Goal: Communication & Community: Answer question/provide support

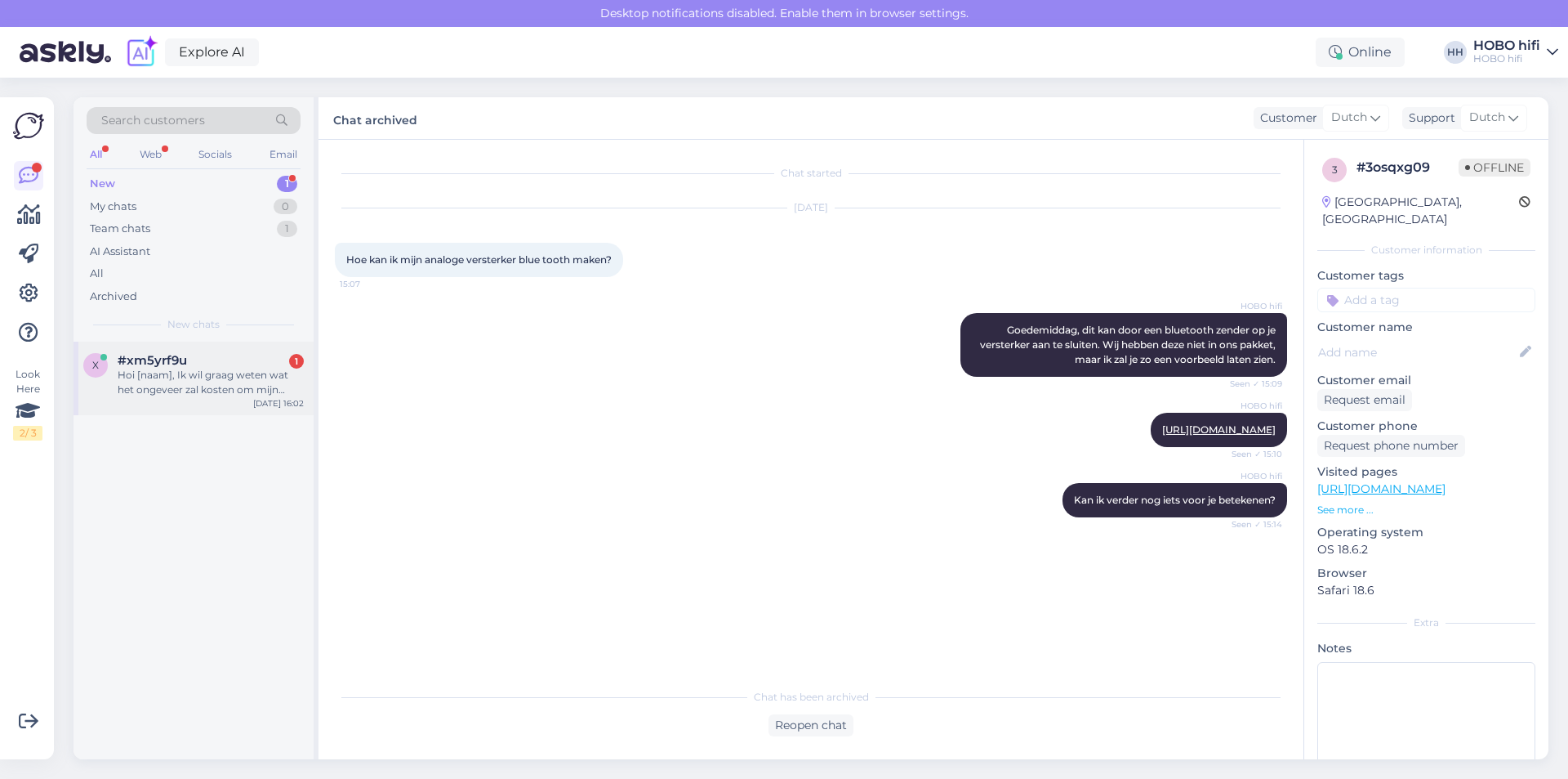
click at [260, 367] on div "#xm5yrf9u 1" at bounding box center [210, 360] width 186 height 15
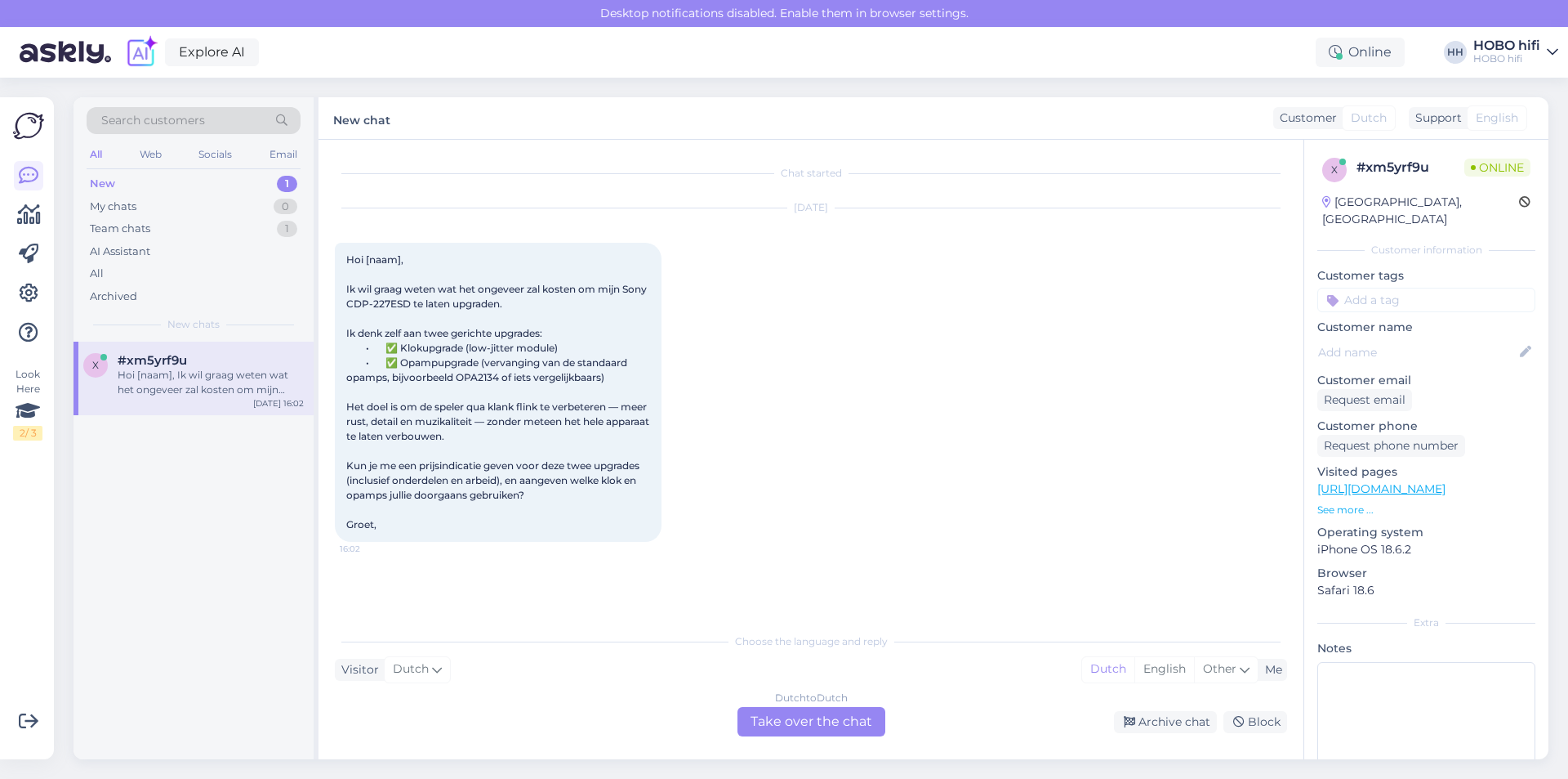
click at [766, 717] on div "Dutch to Dutch Take over the chat" at bounding box center [811, 721] width 147 height 29
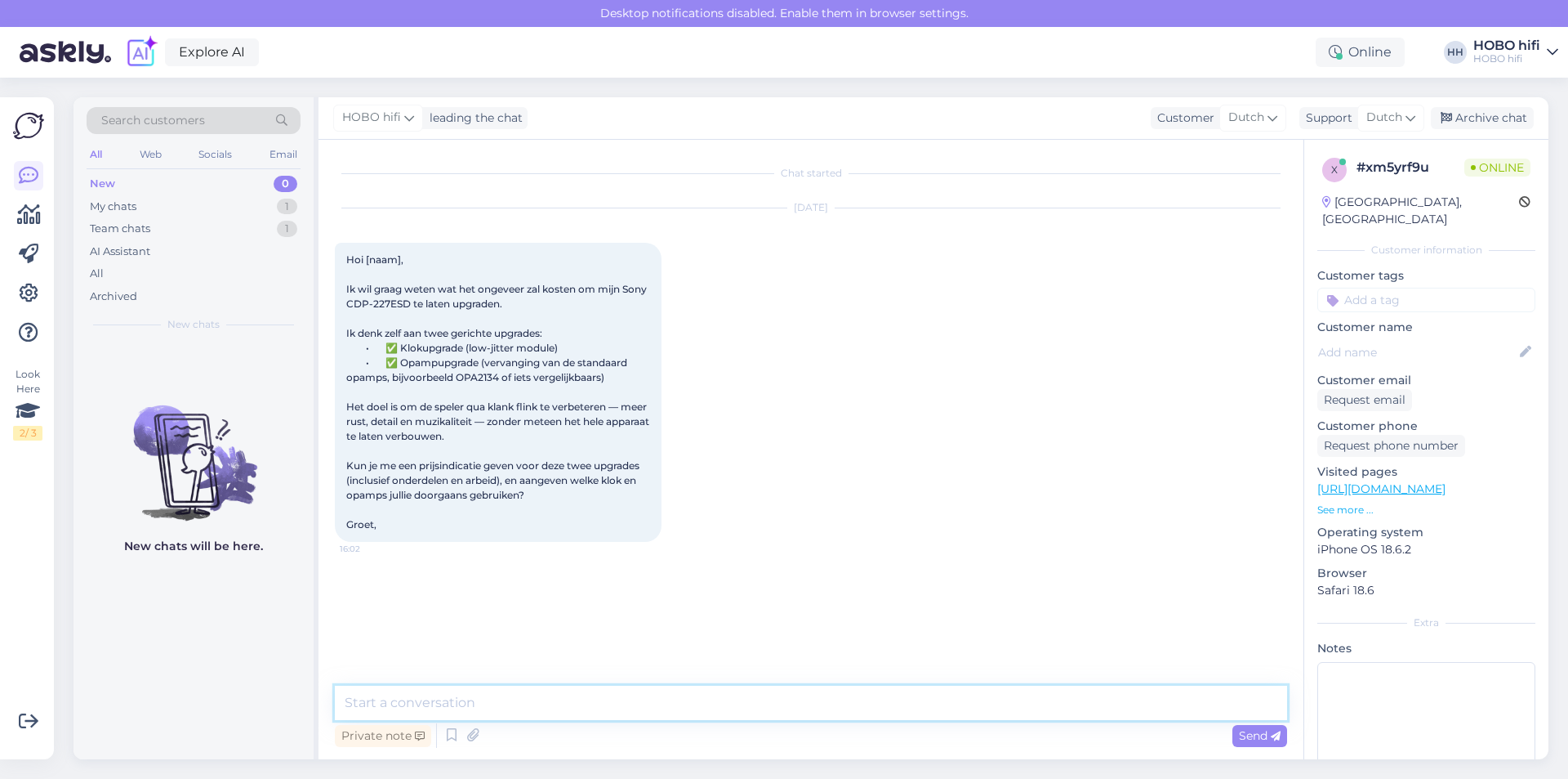
click at [460, 697] on textarea at bounding box center [811, 702] width 953 height 34
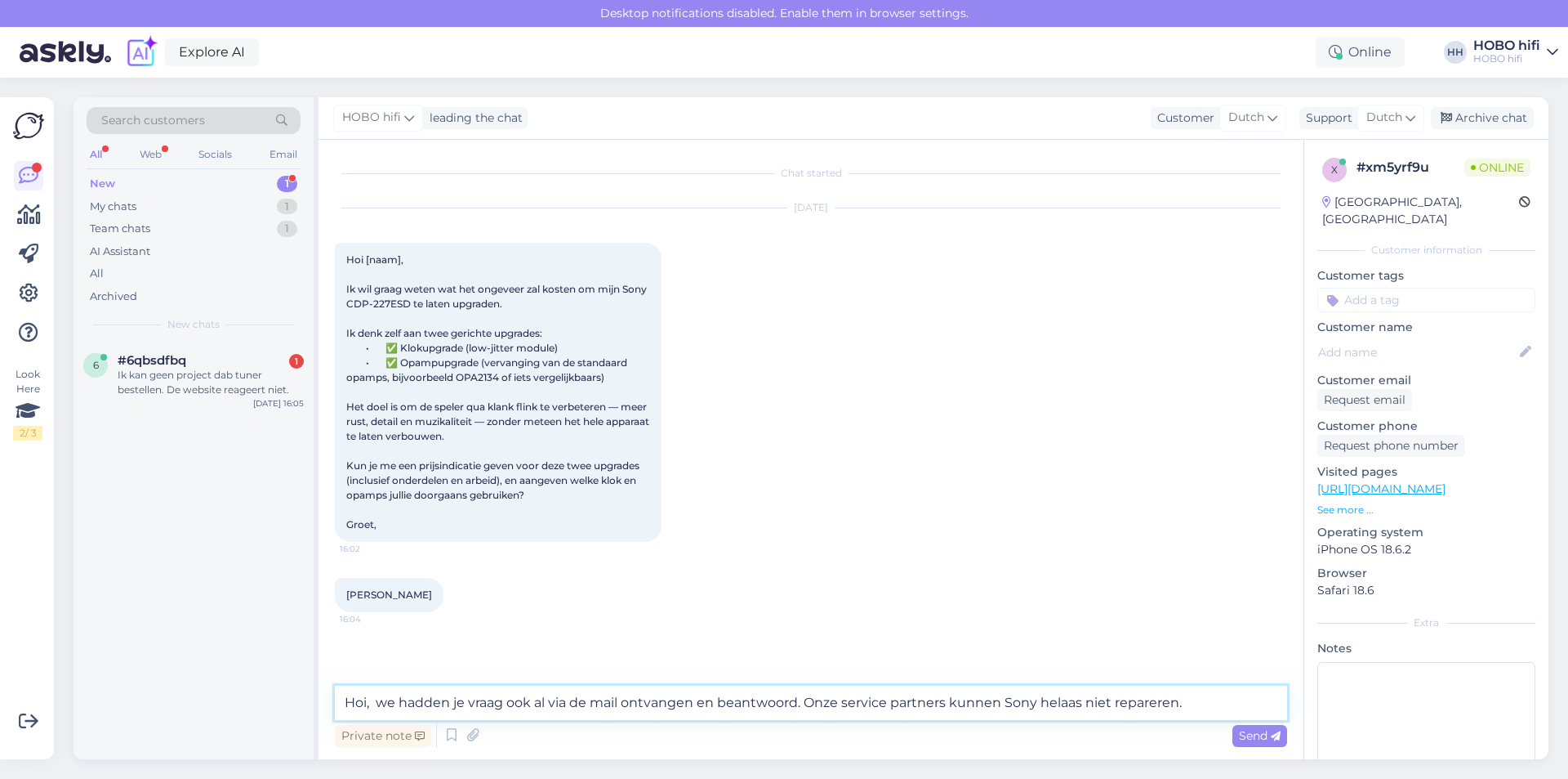
click at [366, 703] on textarea "Hoi, we hadden je vraag ook al via de mail ontvangen en beantwoord. Onze servic…" at bounding box center [811, 702] width 953 height 34
click at [1254, 702] on textarea "[PERSON_NAME], we hadden je vraag ook al via de mail ontvangen en beantwoord. O…" at bounding box center [811, 702] width 953 height 34
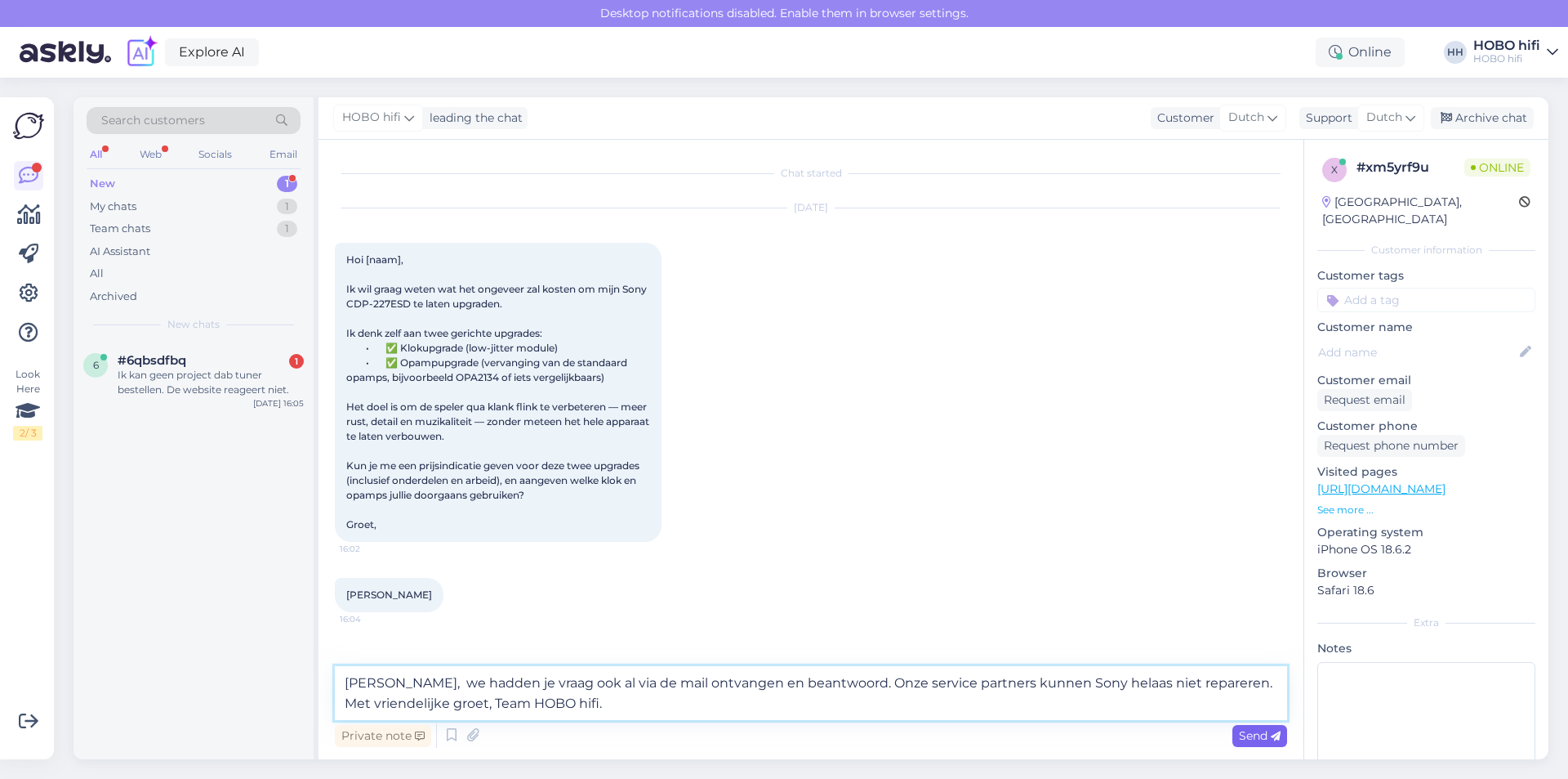
type textarea "[PERSON_NAME], we hadden je vraag ook al via de mail ontvangen en beantwoord. O…"
click at [1267, 741] on span "Send" at bounding box center [1259, 736] width 41 height 15
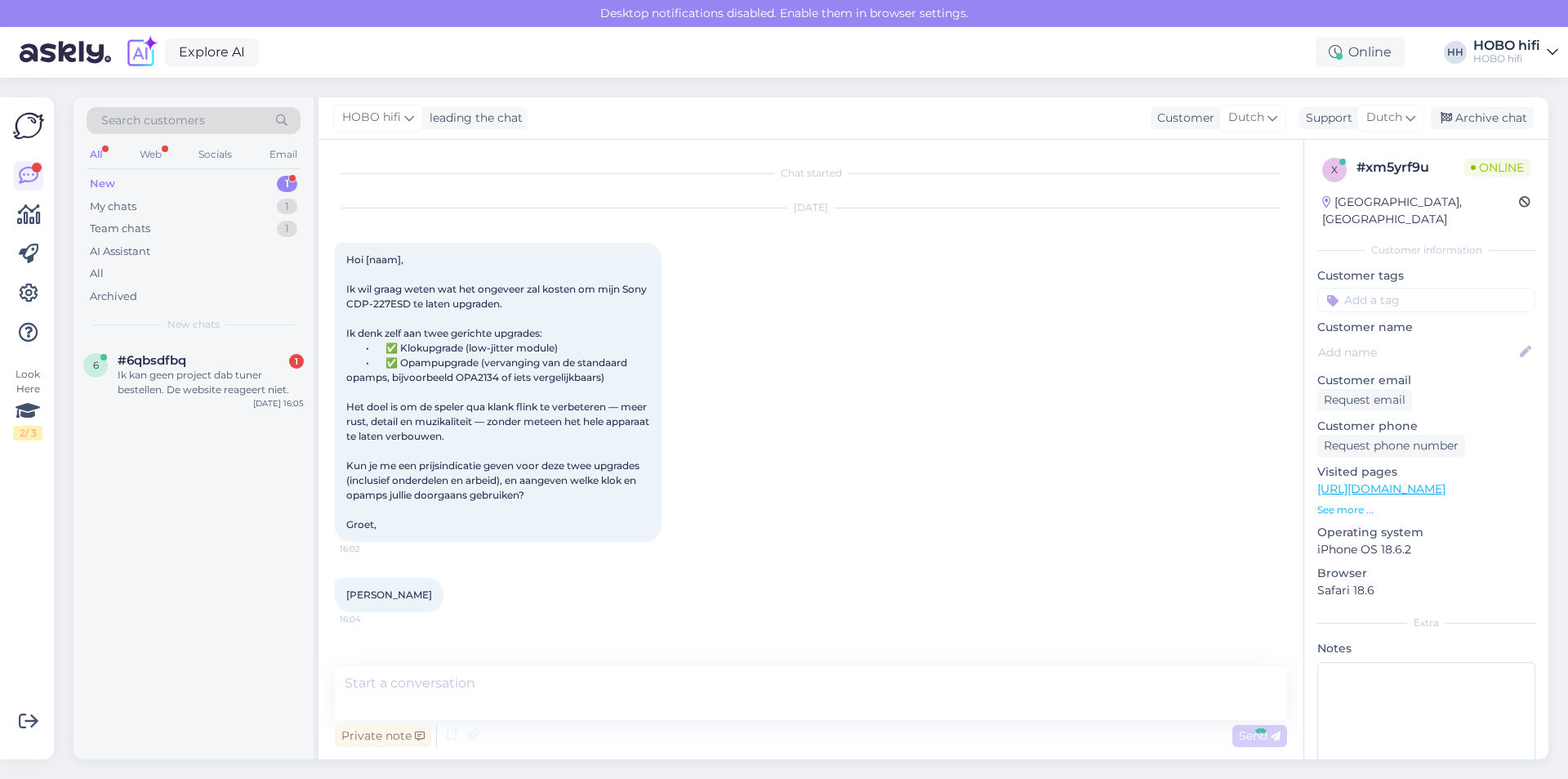
scroll to position [59, 0]
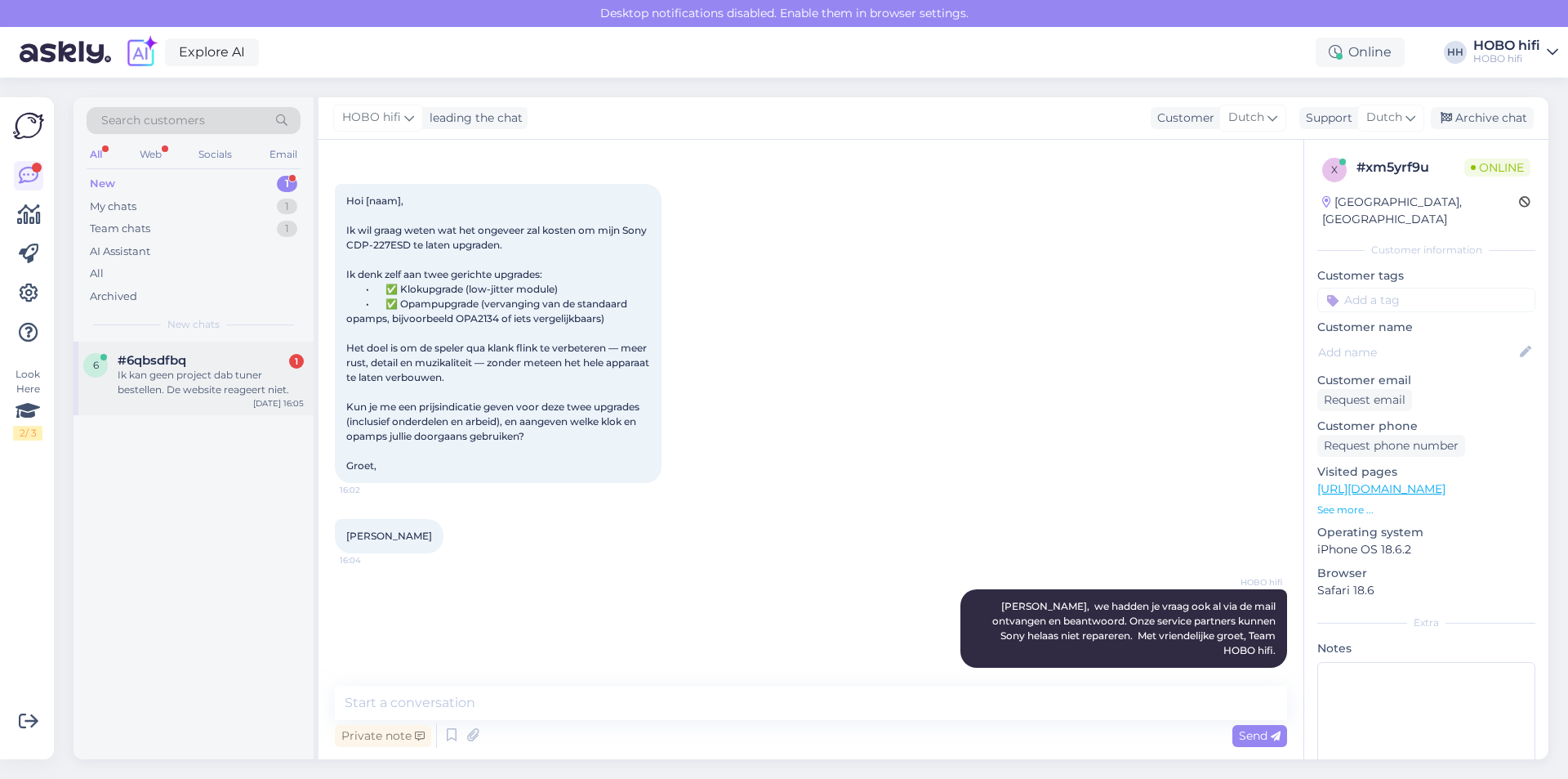
click at [224, 381] on div "Ik kan geen project dab tuner bestellen. De website reageert niet." at bounding box center [210, 382] width 186 height 29
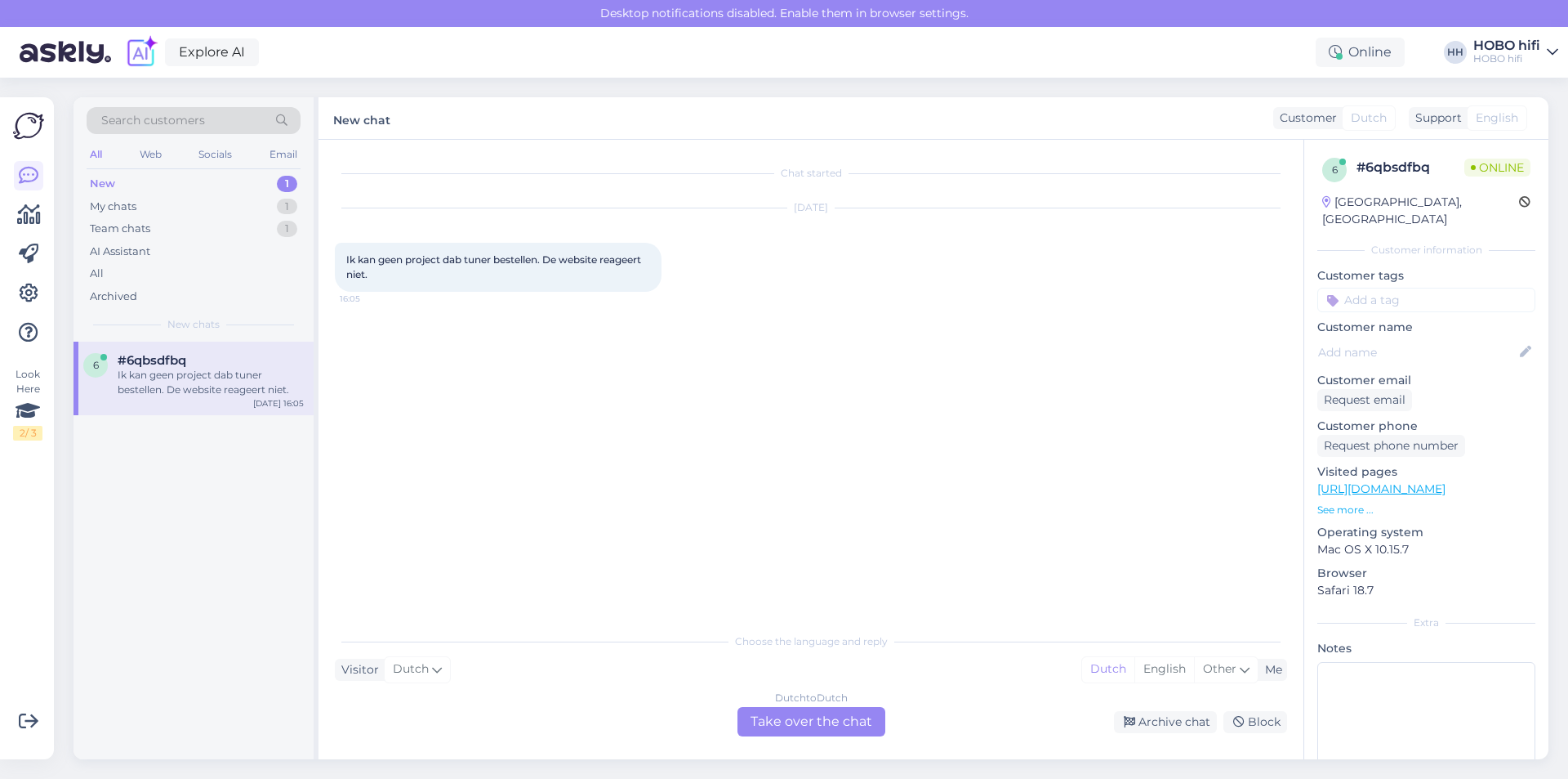
click at [783, 715] on div "Dutch to Dutch Take over the chat" at bounding box center [811, 721] width 147 height 29
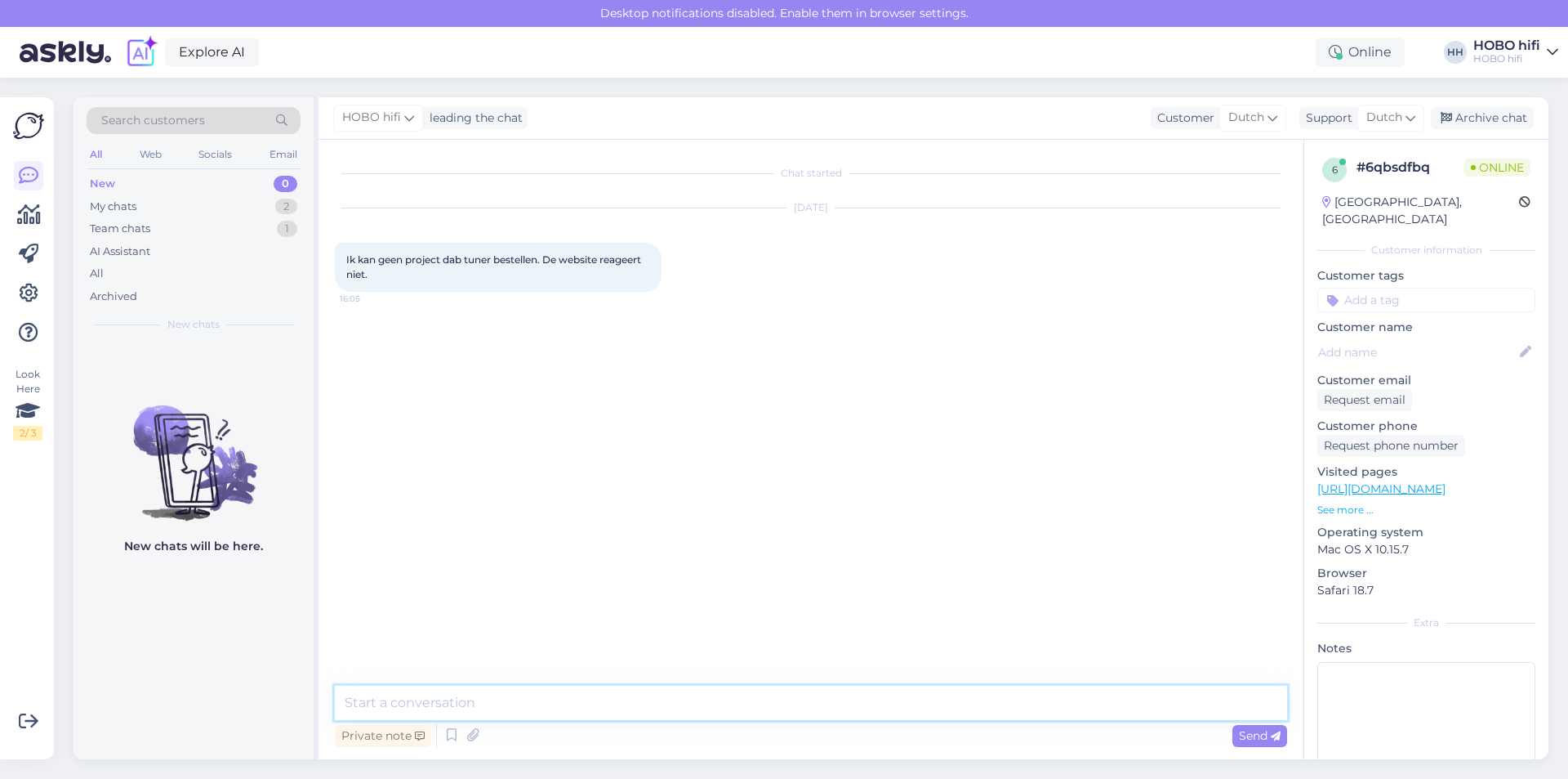
click at [477, 691] on textarea at bounding box center [811, 702] width 953 height 34
type textarea "Goedemiddag, dast"
type textarea "Goedemiddag, dat is vervelend. Ik ga dit even voor je nakijken."
click at [1287, 735] on div "Send" at bounding box center [1260, 736] width 55 height 22
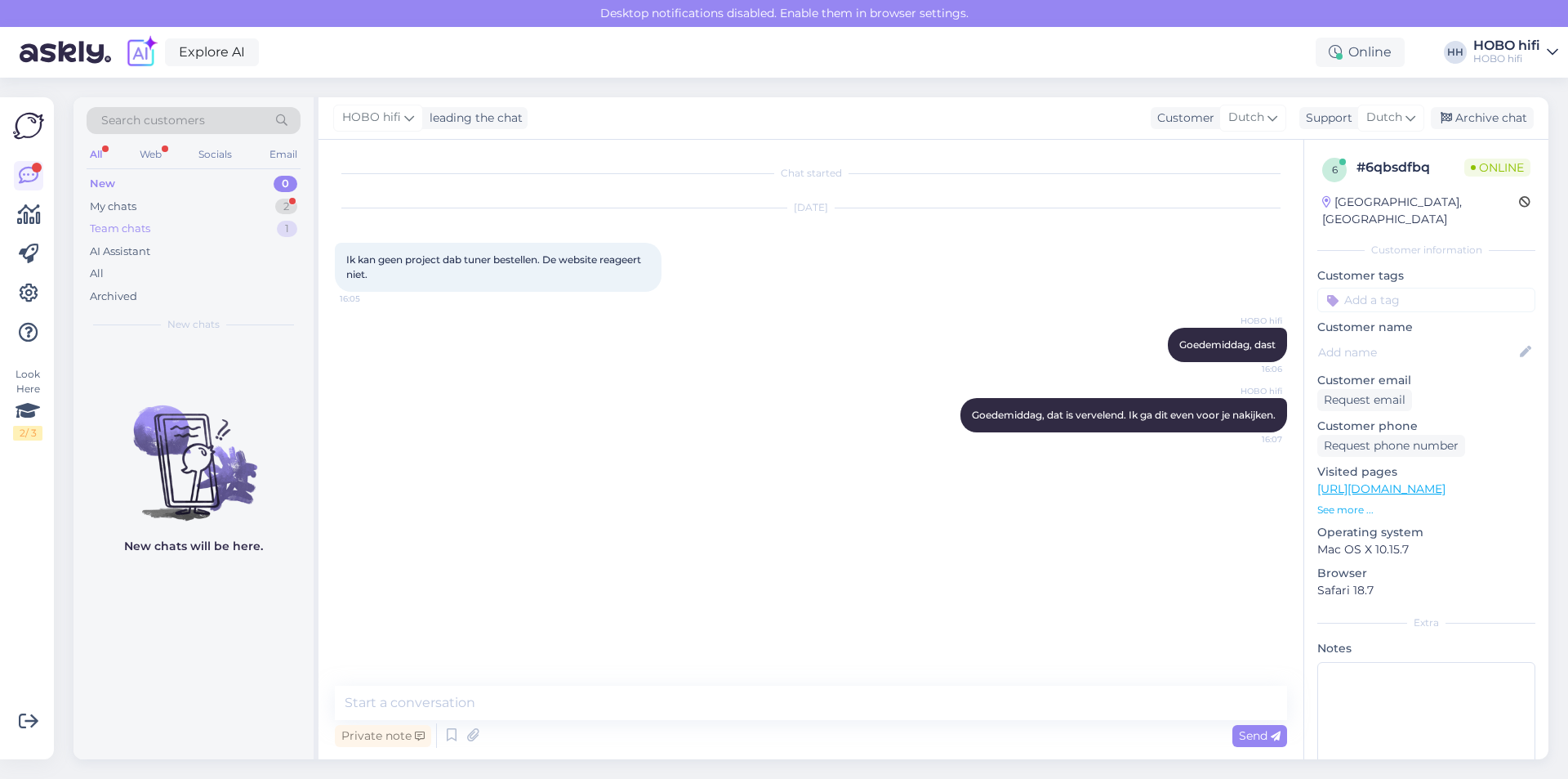
click at [148, 226] on div "Team chats" at bounding box center [120, 229] width 60 height 16
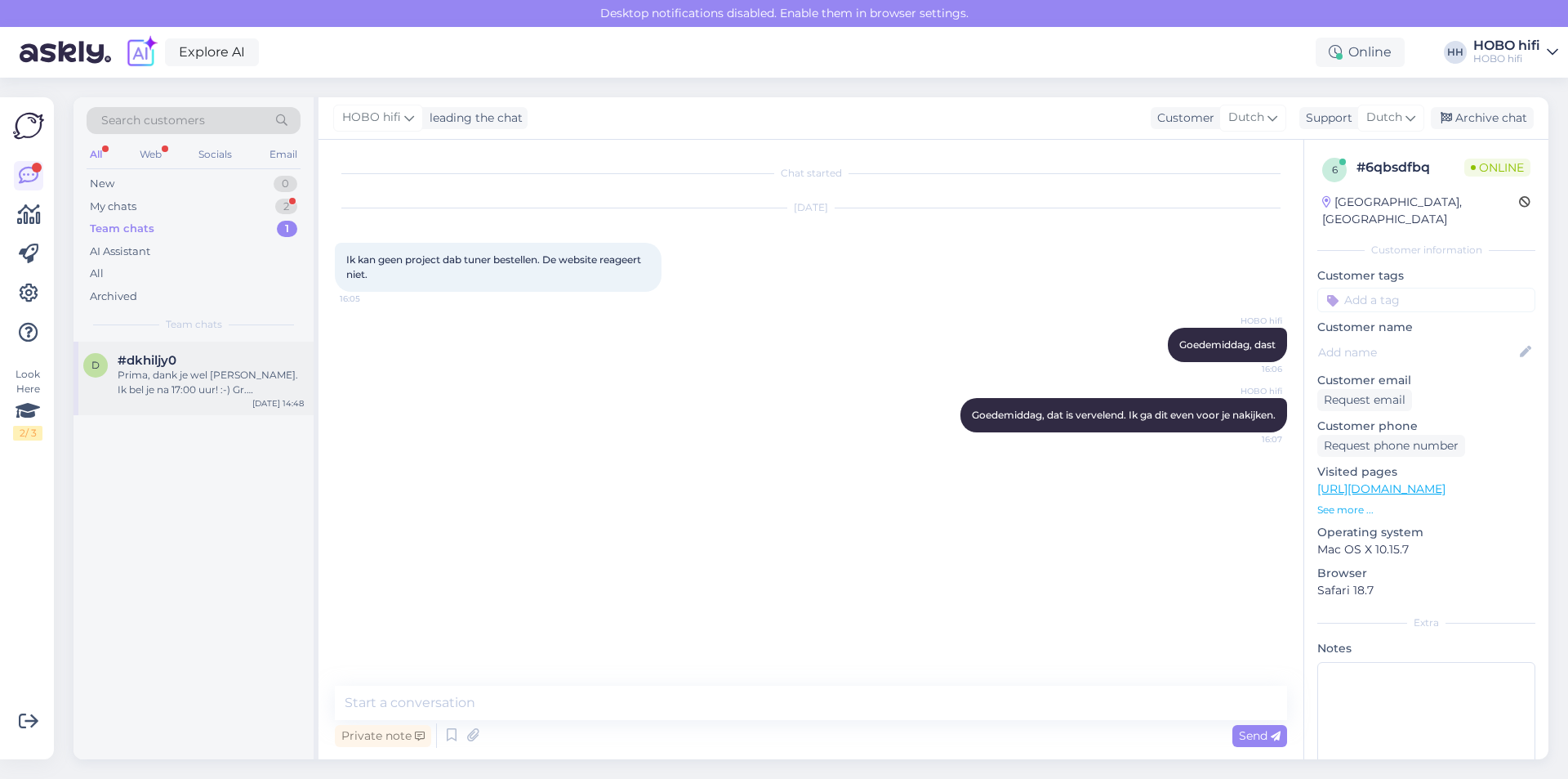
click at [247, 363] on div "#dkhiljy0" at bounding box center [210, 360] width 186 height 15
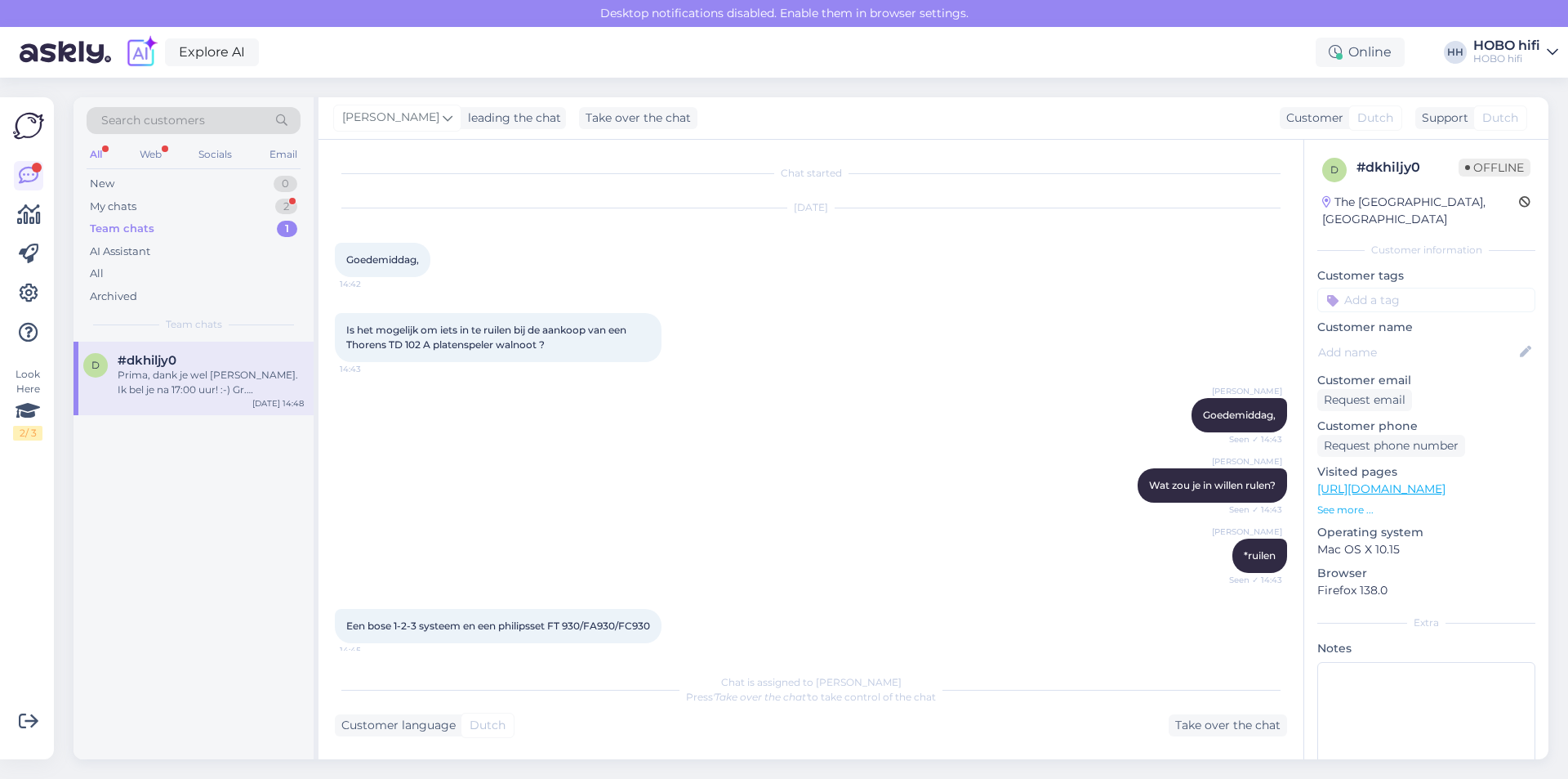
scroll to position [491, 0]
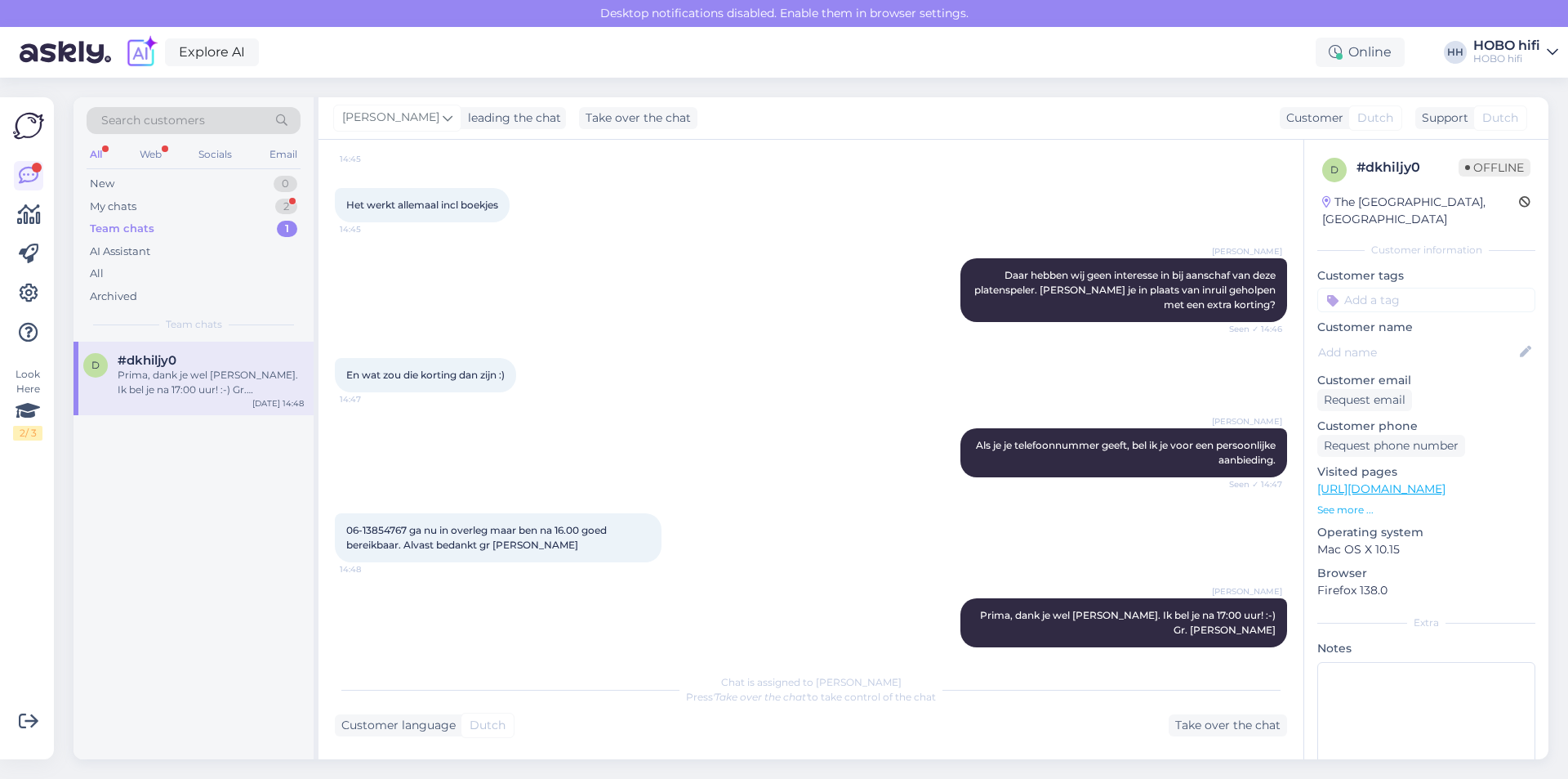
click at [124, 230] on div "Team chats" at bounding box center [122, 229] width 64 height 16
click at [126, 193] on div "New 0" at bounding box center [194, 183] width 214 height 23
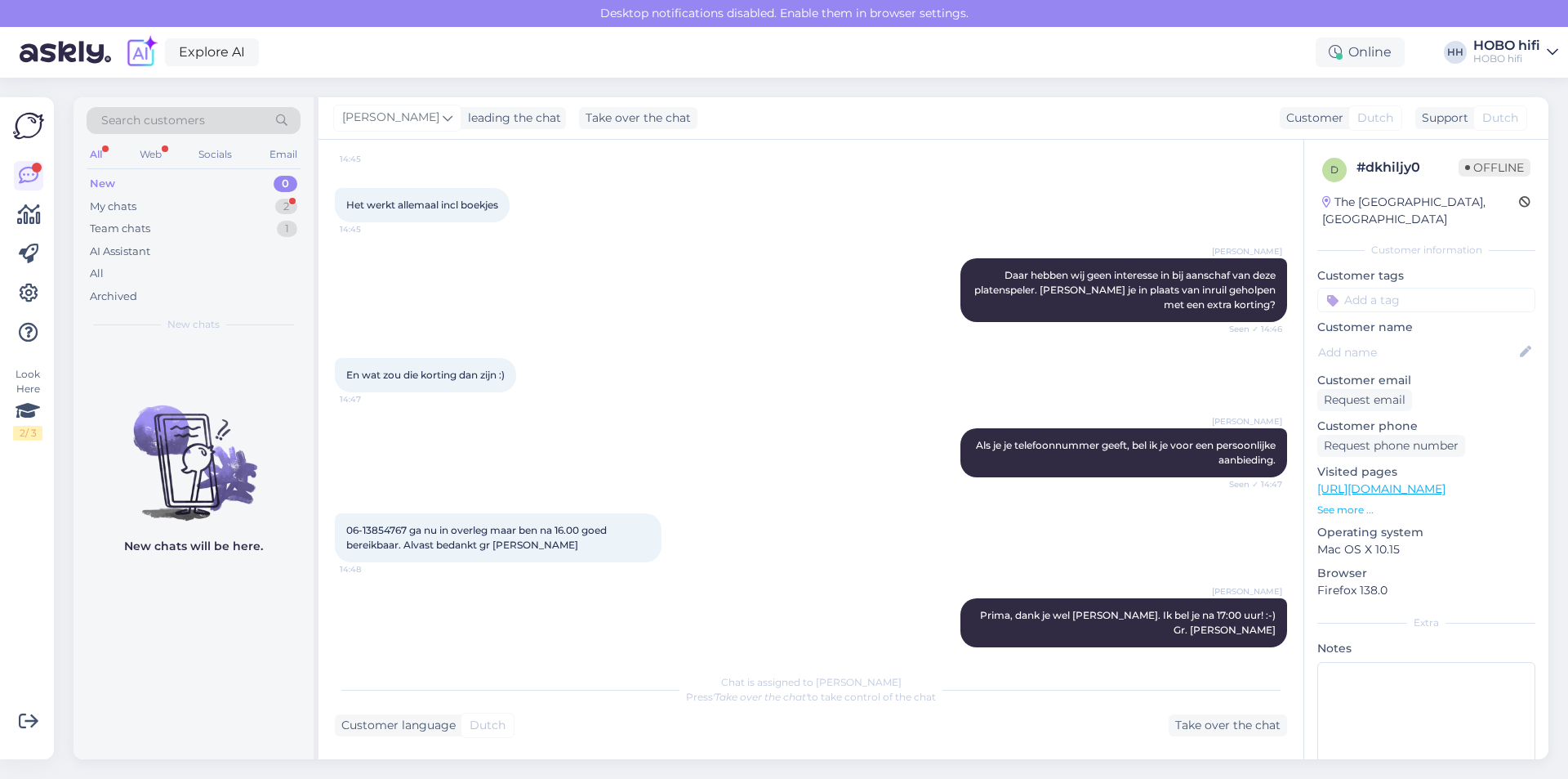
click at [100, 180] on div "New" at bounding box center [103, 184] width 26 height 16
click at [119, 203] on div "My chats" at bounding box center [113, 207] width 47 height 16
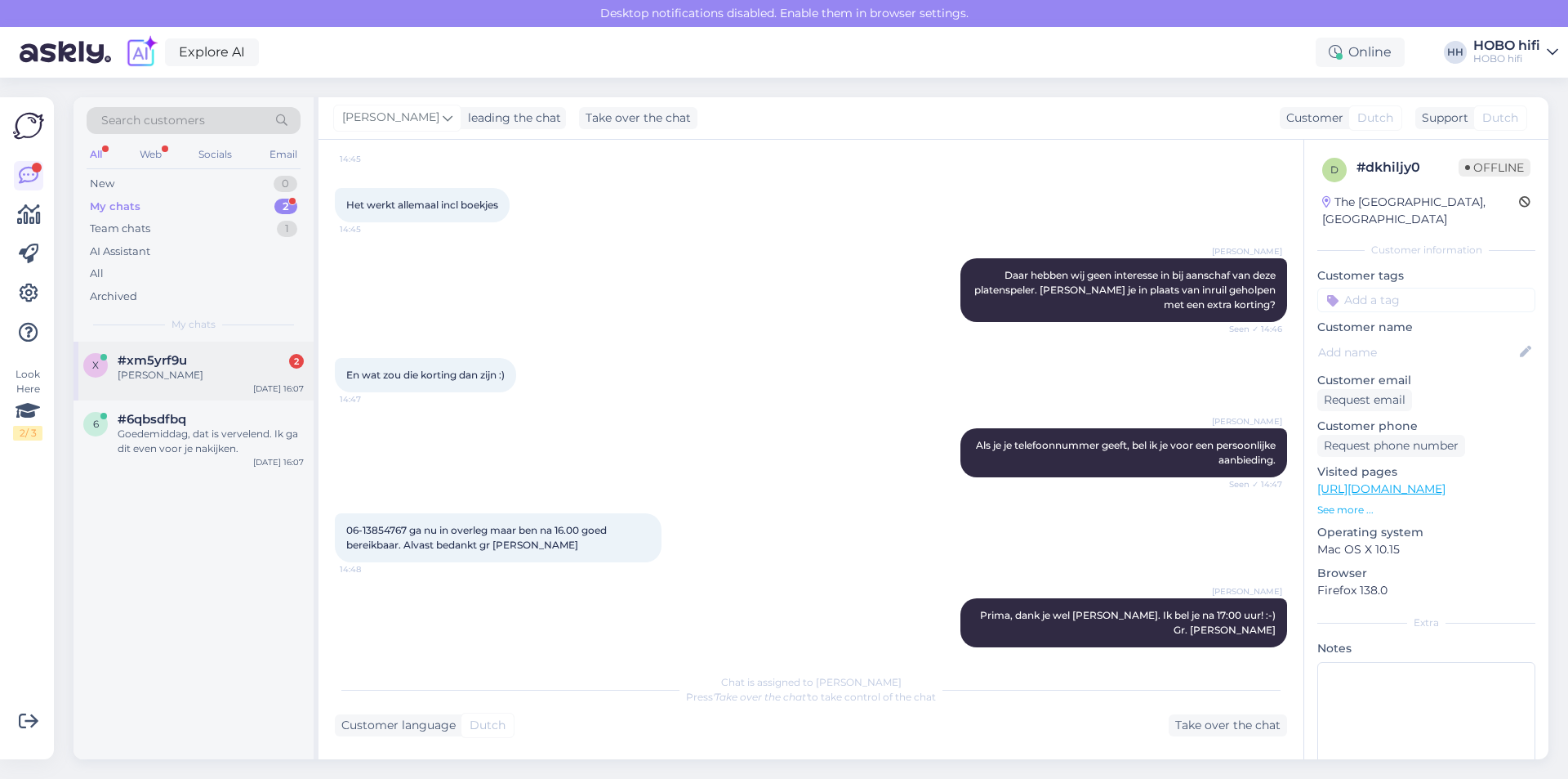
click at [238, 383] on div "x #xm5yrf9u 2 [PERSON_NAME] [DATE] 16:07" at bounding box center [193, 371] width 240 height 59
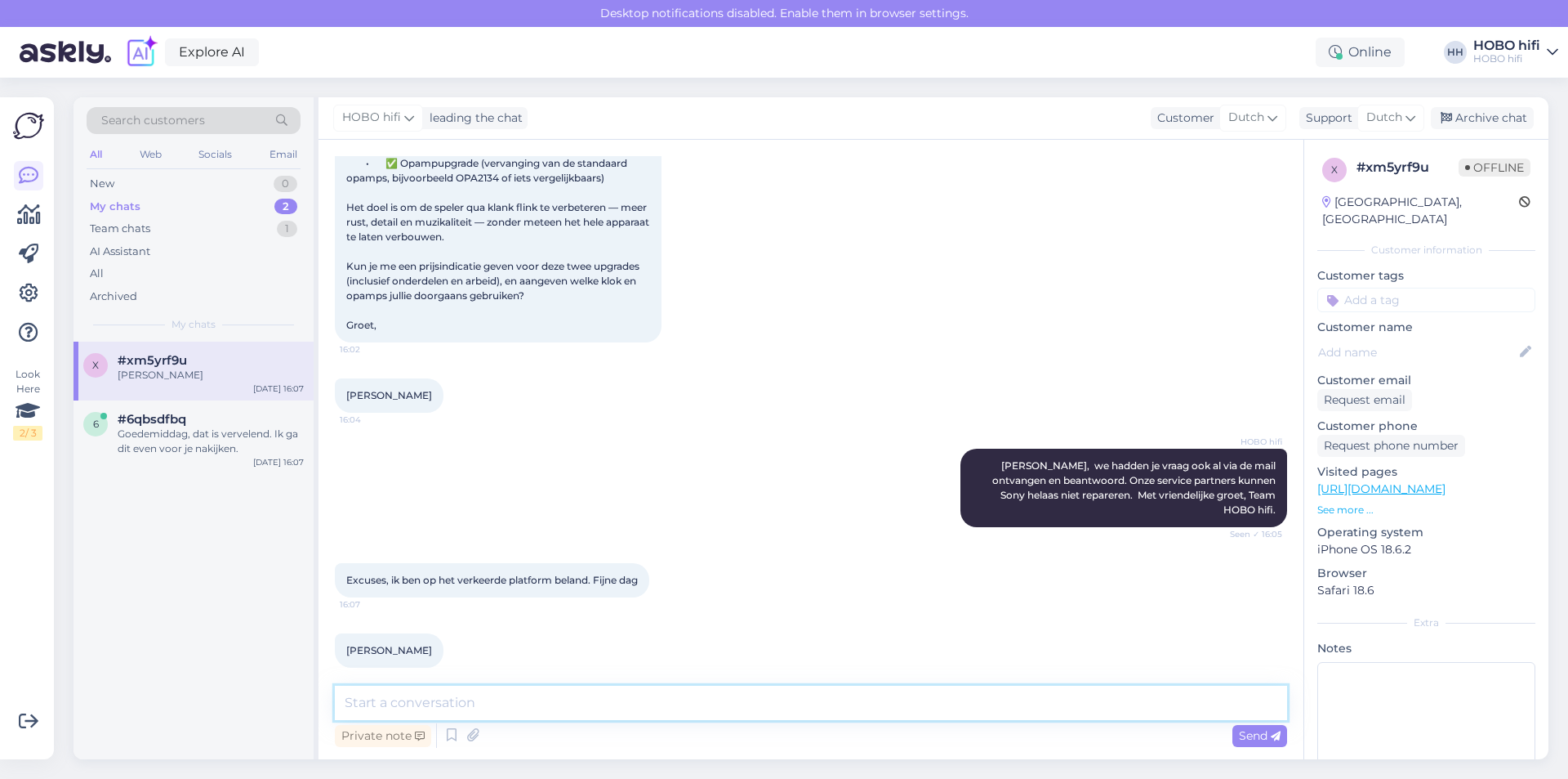
click at [496, 709] on textarea at bounding box center [811, 702] width 953 height 34
type textarea "Geen probleem. Jij ook een fijne dag!"
click at [1270, 738] on span "Send" at bounding box center [1259, 736] width 41 height 15
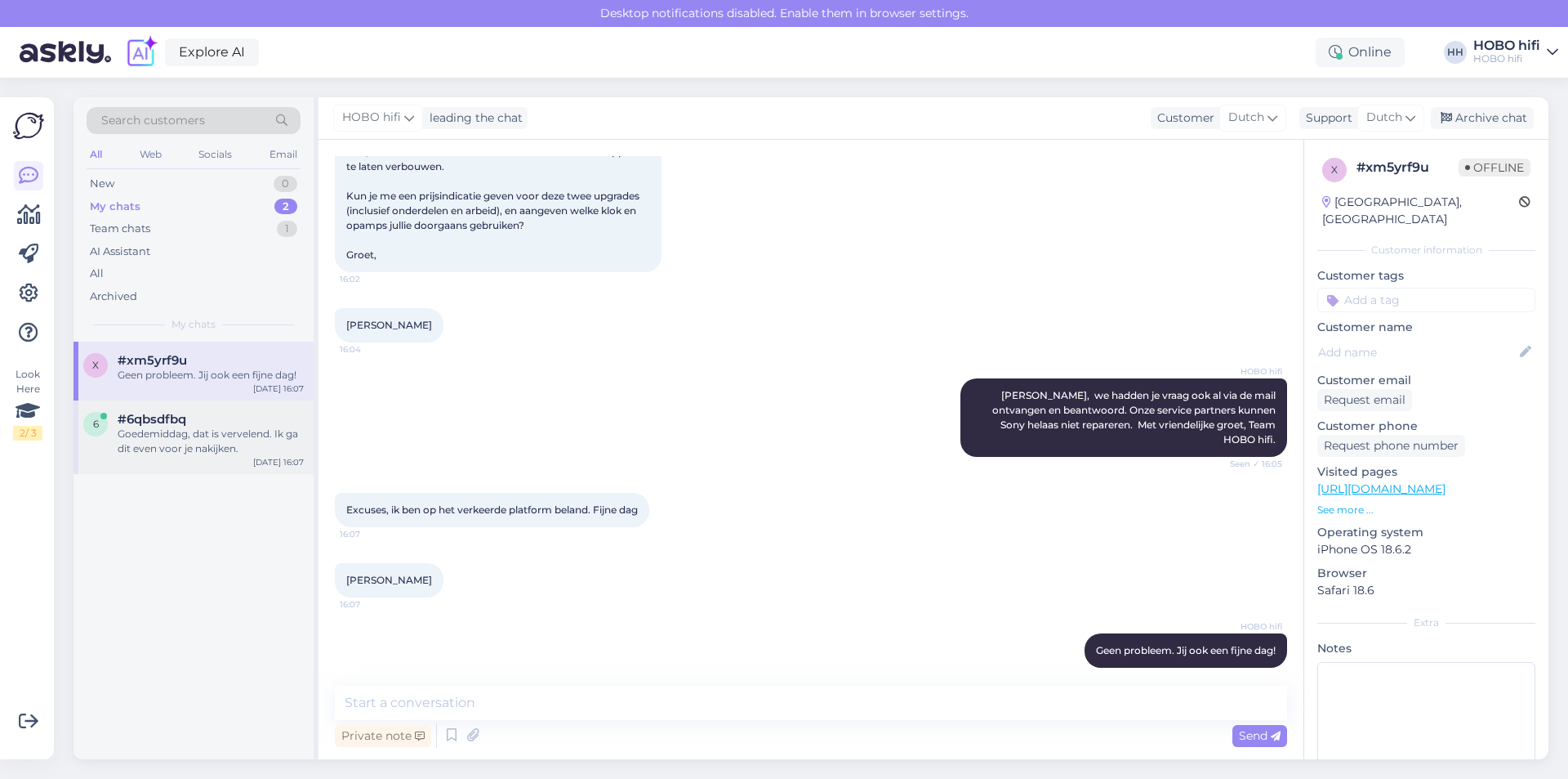
click at [133, 429] on div "Goedemiddag, dat is vervelend. Ik ga dit even voor je nakijken." at bounding box center [210, 442] width 186 height 29
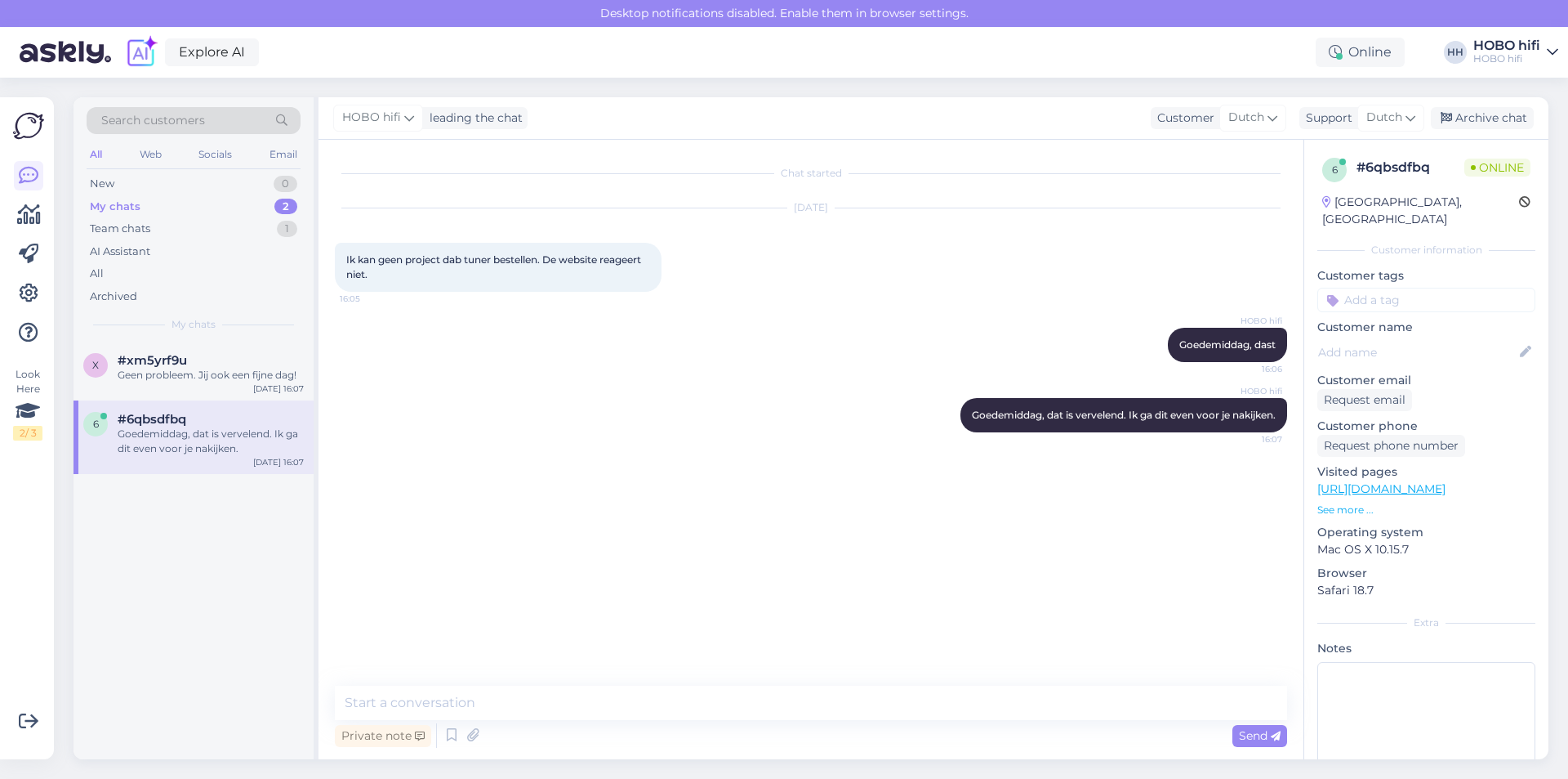
scroll to position [0, 0]
click at [207, 364] on div "#xm5yrf9u" at bounding box center [210, 360] width 186 height 15
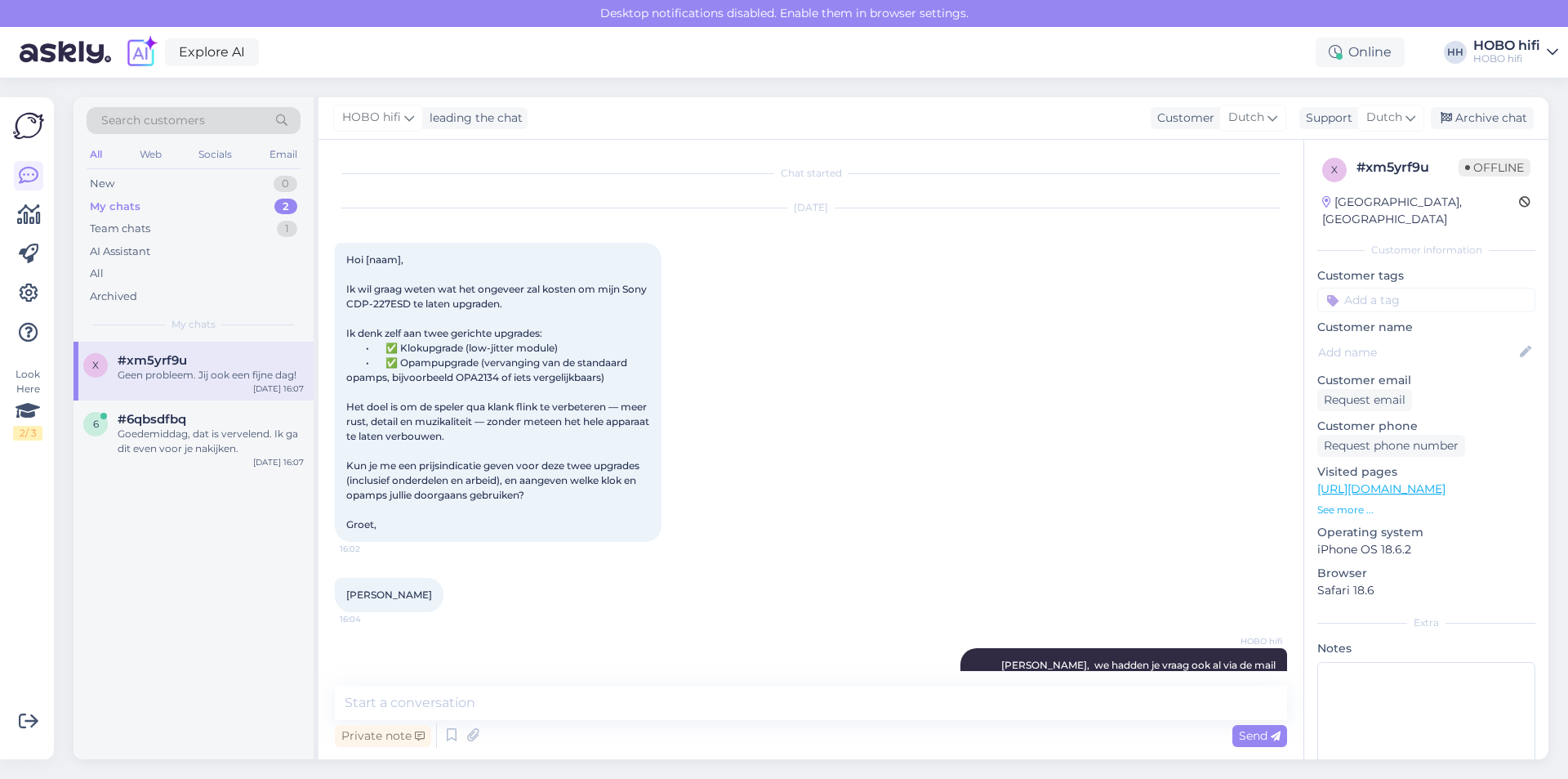
scroll to position [269, 0]
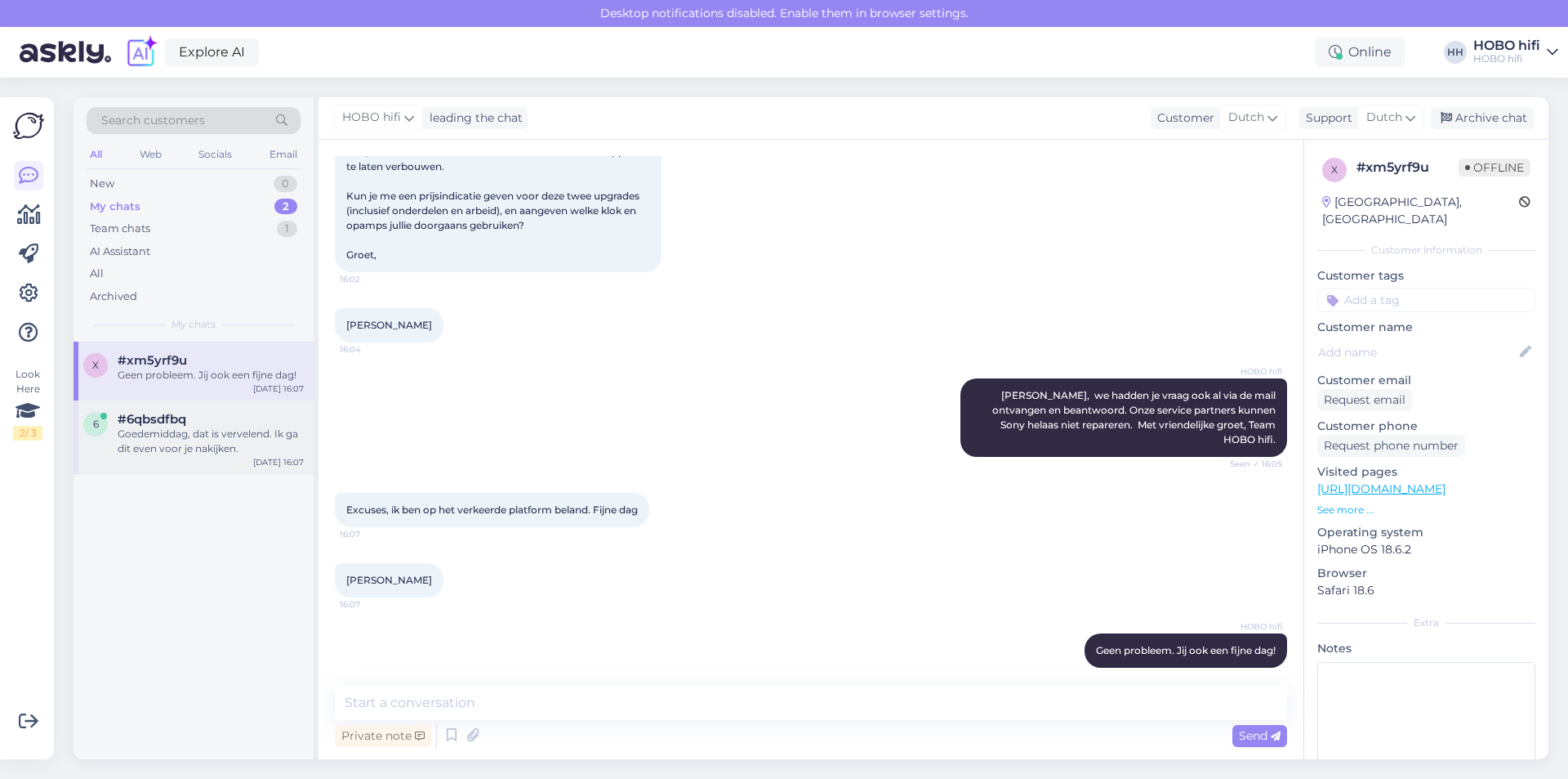
click at [214, 434] on div "Goedemiddag, dat is vervelend. Ik ga dit even voor je nakijken." at bounding box center [210, 442] width 186 height 29
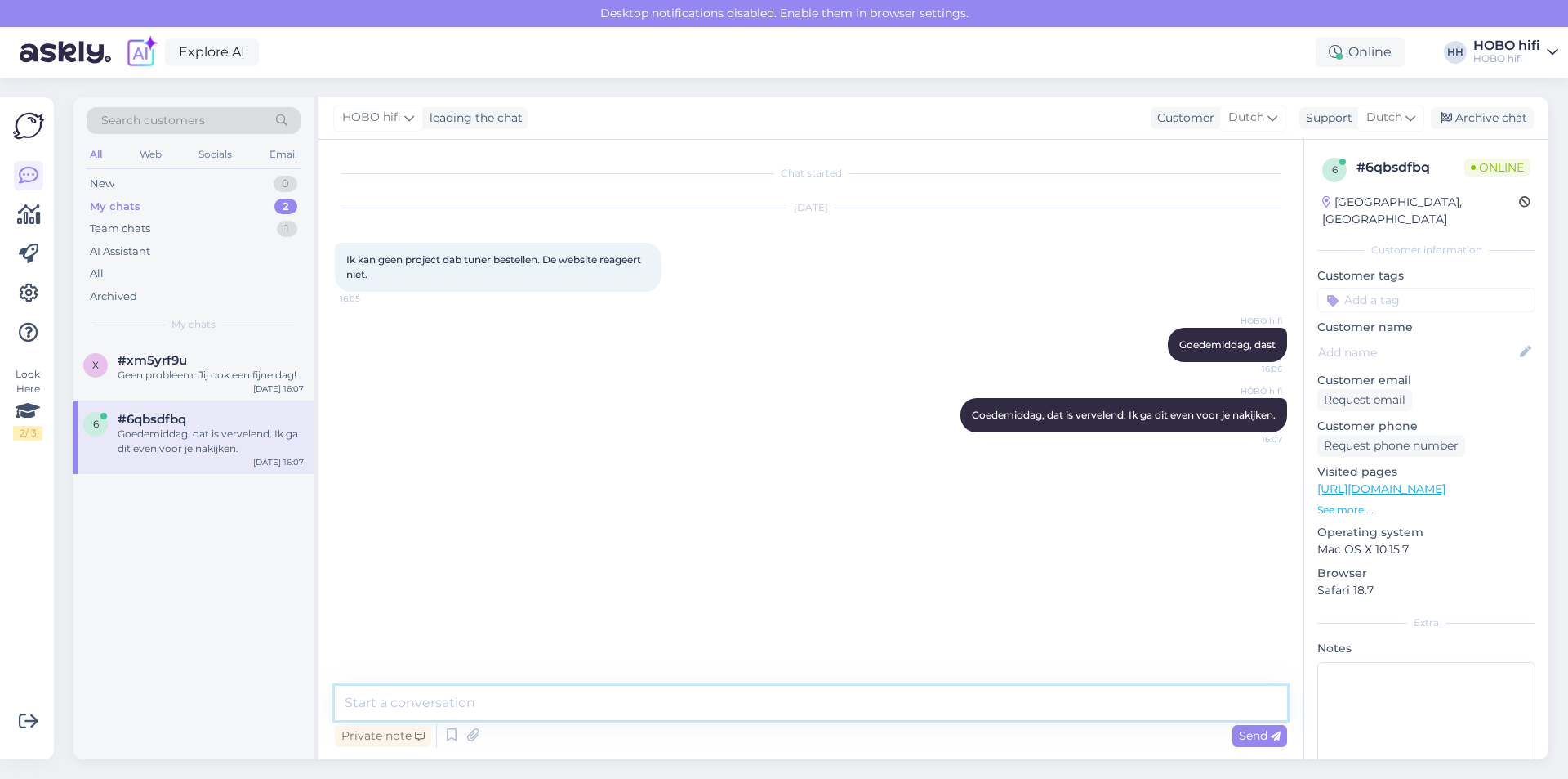
click at [477, 693] on textarea at bounding box center [811, 702] width 953 height 34
click at [779, 704] on textarea "Het lukt ons wel om een bestelling te plaatsen. Als ik je je telefoonummer acht…" at bounding box center [811, 702] width 953 height 34
type textarea "Het lukt ons wel om een bestelling te plaatsen. Als ik je je telefoonnummer ach…"
click at [1249, 736] on span "Send" at bounding box center [1259, 736] width 41 height 15
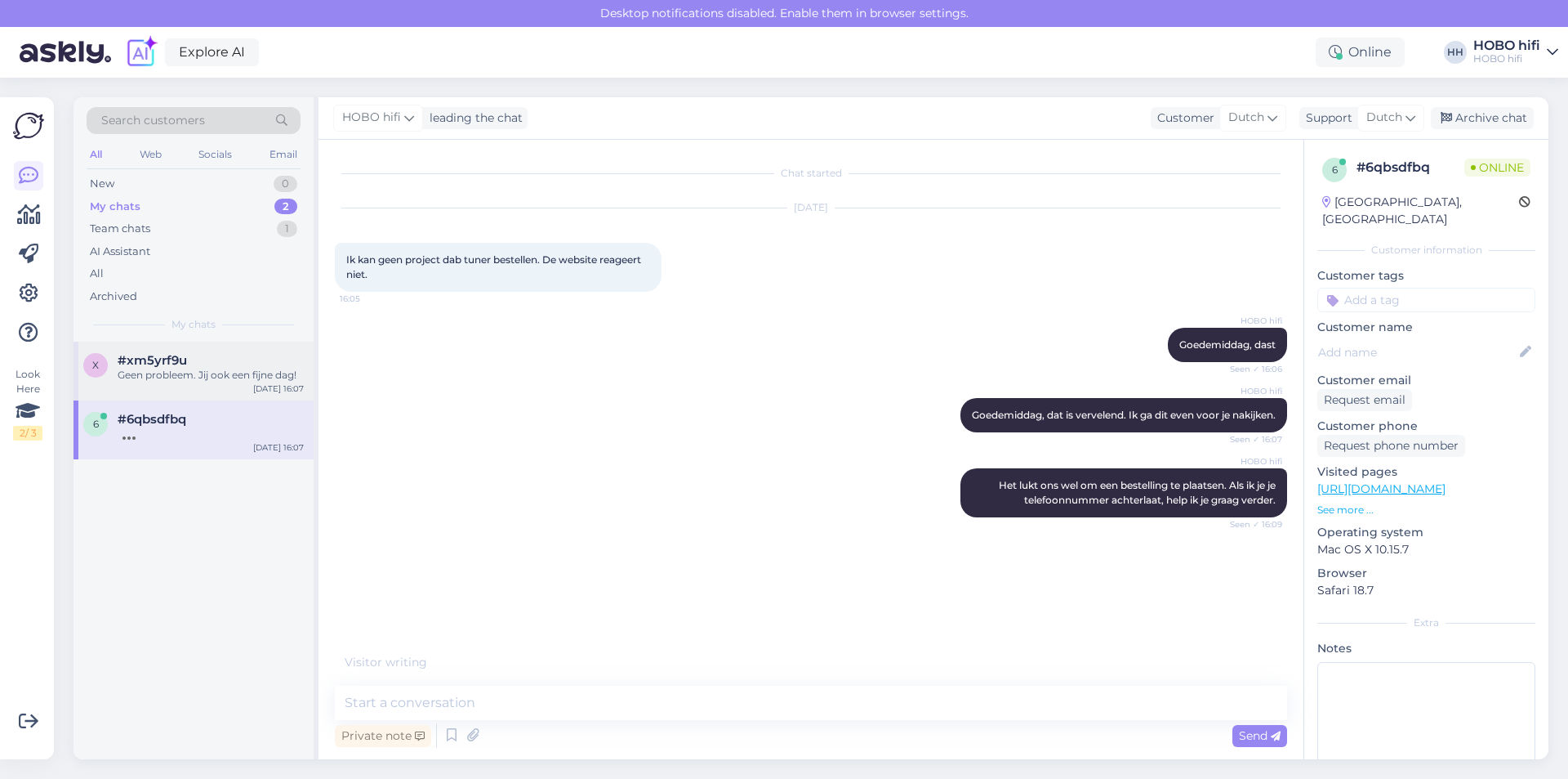
click at [189, 383] on div "x #xm5yrf9u Geen probleem. Jij ook een fijne dag! [DATE] 16:07" at bounding box center [193, 371] width 240 height 59
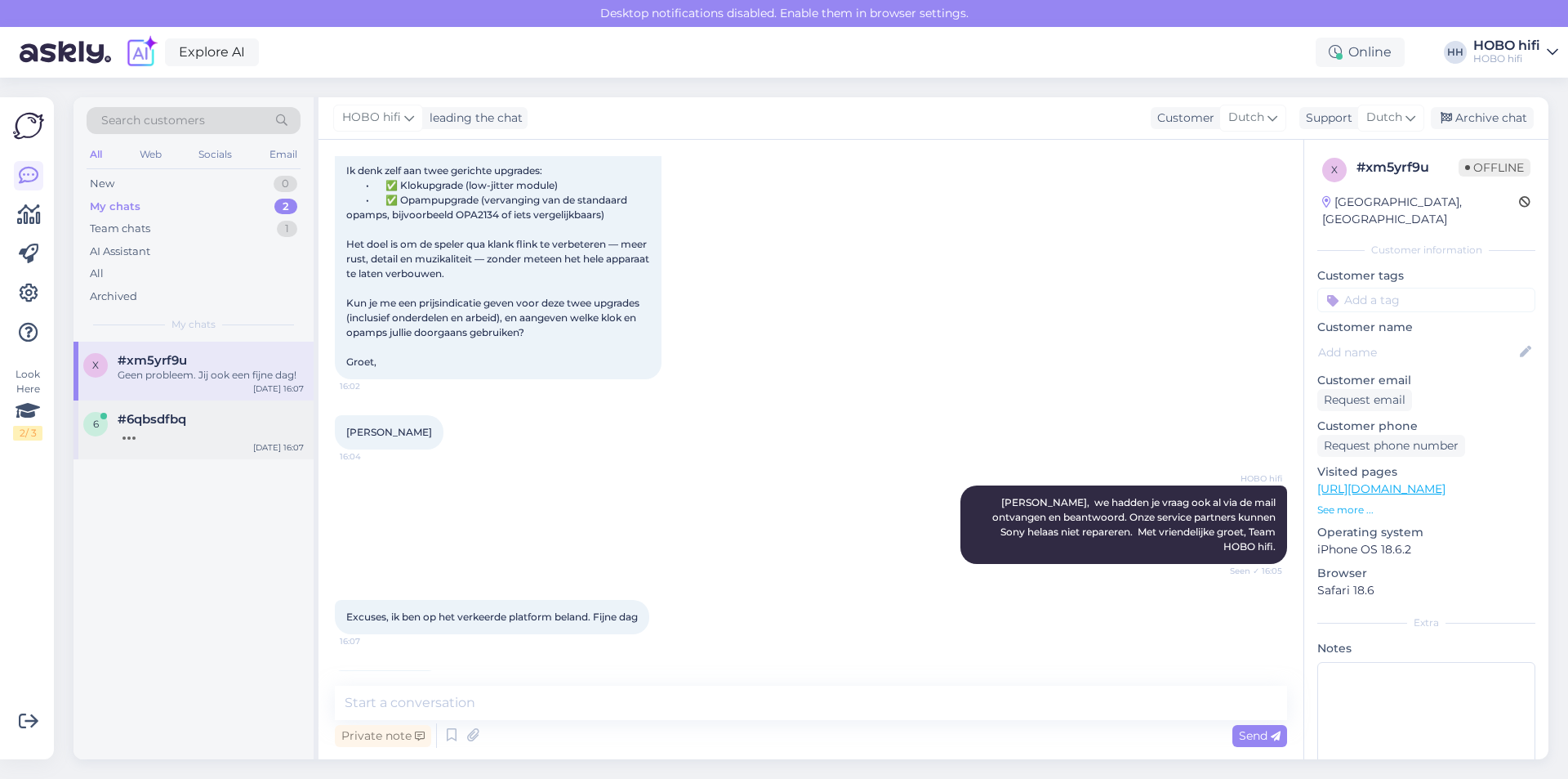
click at [165, 408] on div "6 #6qbsdfbq [DATE] 16:07" at bounding box center [193, 430] width 240 height 59
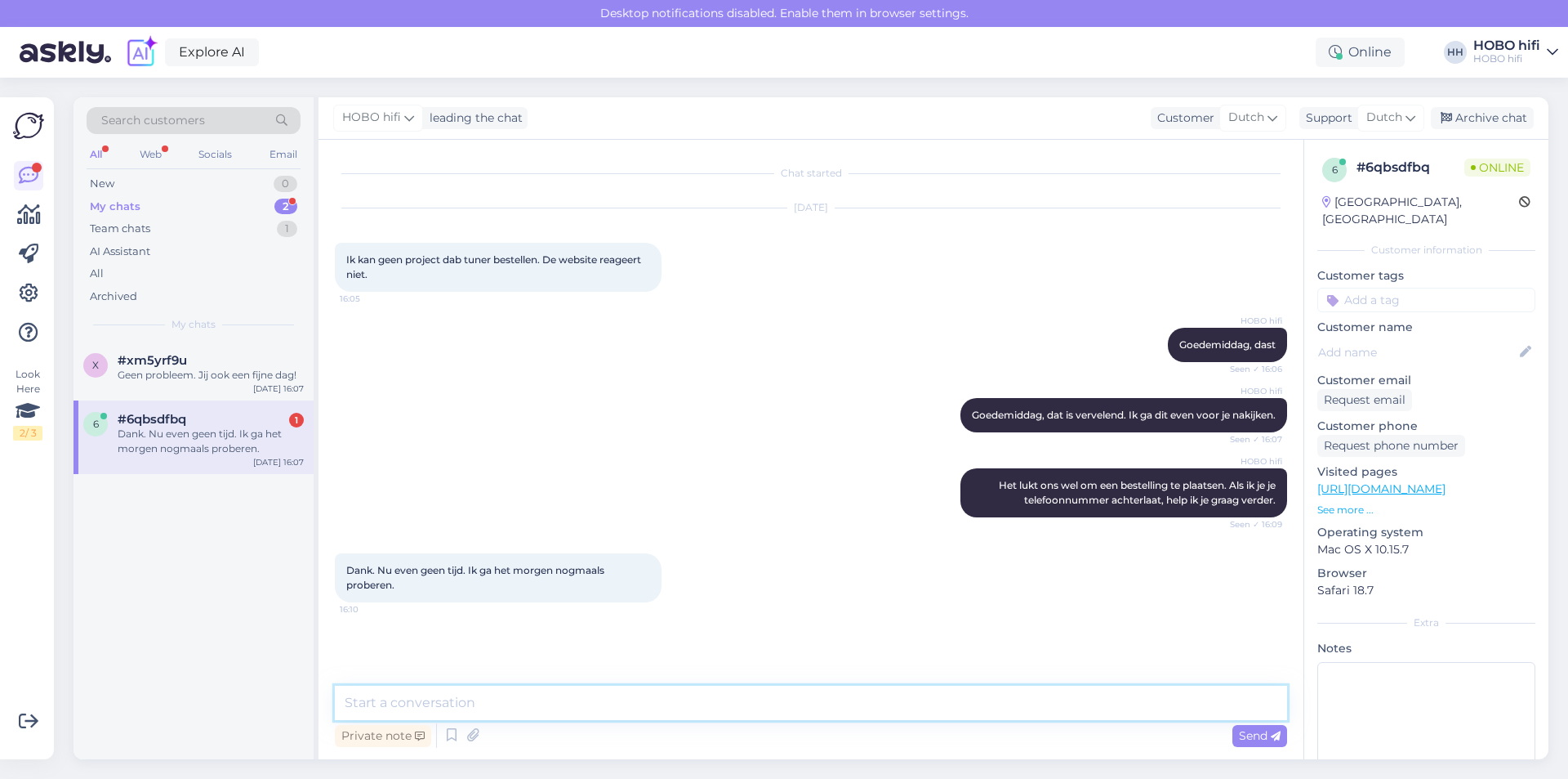
click at [405, 705] on textarea at bounding box center [811, 702] width 953 height 34
type textarea "G"
click at [691, 707] on textarea "Geen probleem. Als je nog hulp nodig hebt, verneme wij dit graag" at bounding box center [811, 702] width 953 height 34
click at [789, 704] on textarea "Geen probleem. Als je nog hulp nodig hebt, vernemen wij dit graag" at bounding box center [811, 702] width 953 height 34
type textarea "Geen probleem. Als je nog hulp nodig hebt, vernemen wij dit graag. Vriendelijke…"
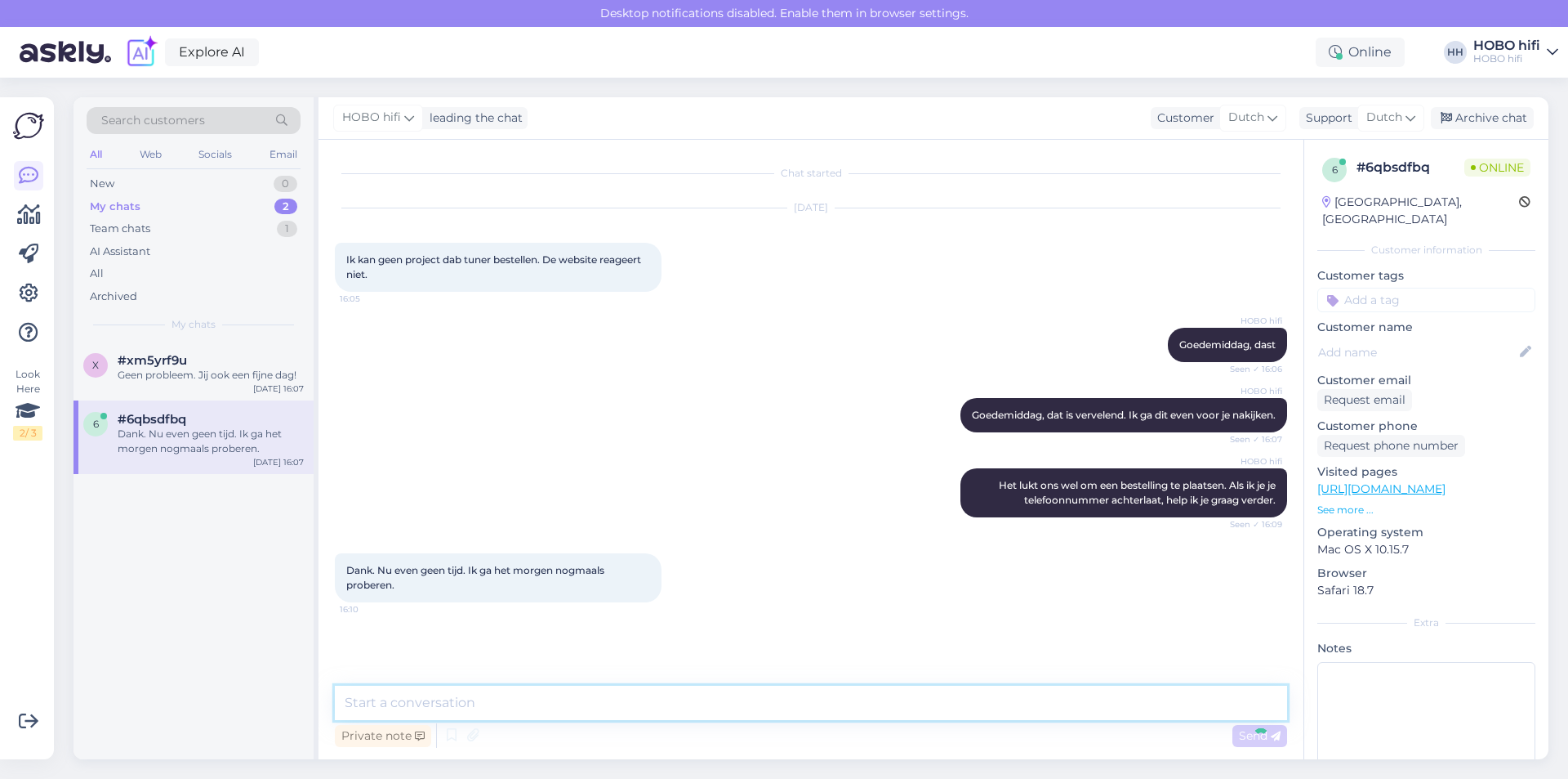
scroll to position [34, 0]
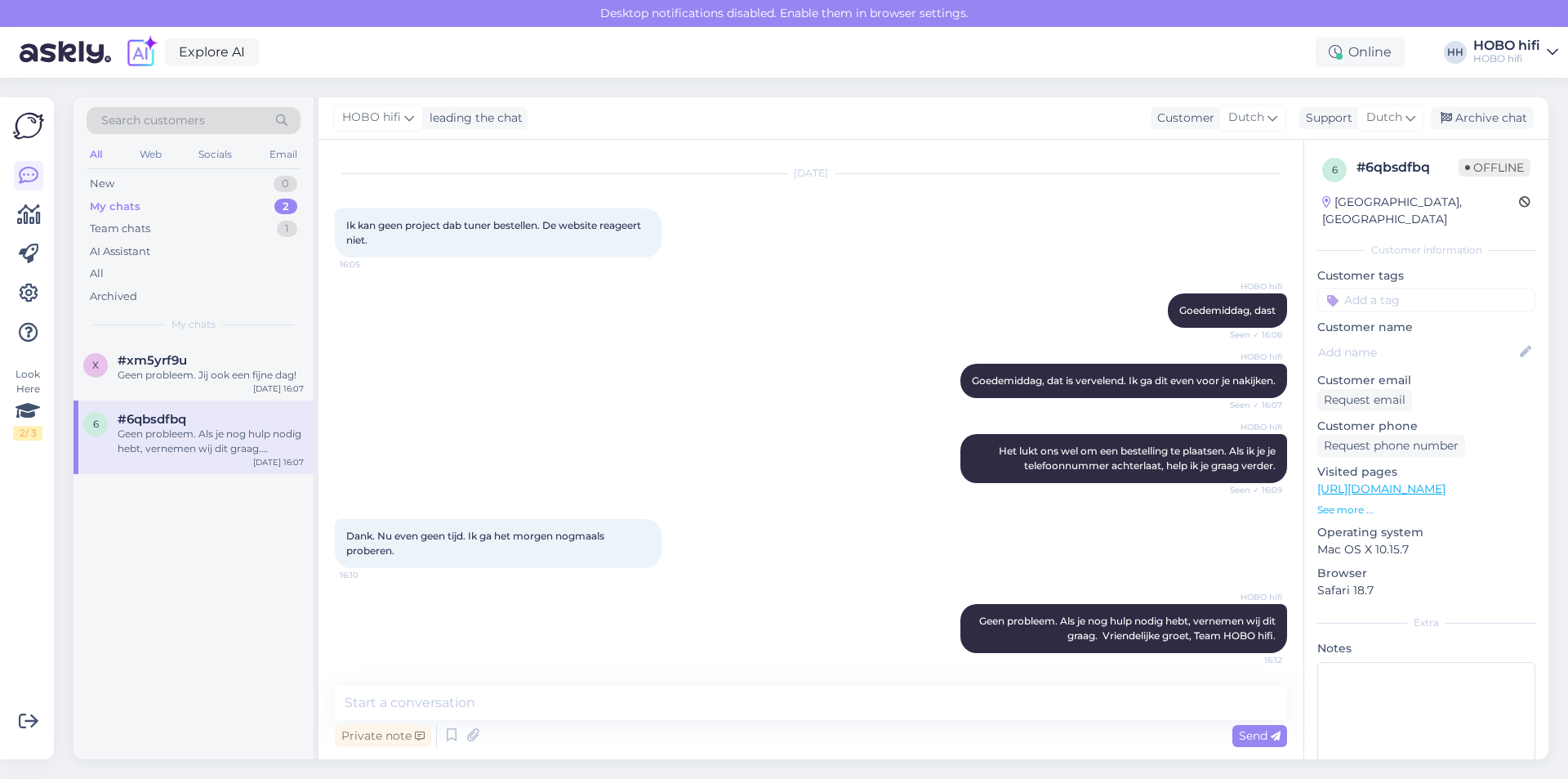
click at [235, 427] on div "Geen probleem. Als je nog hulp nodig hebt, vernemen wij dit graag. Vriendelijke…" at bounding box center [210, 442] width 186 height 29
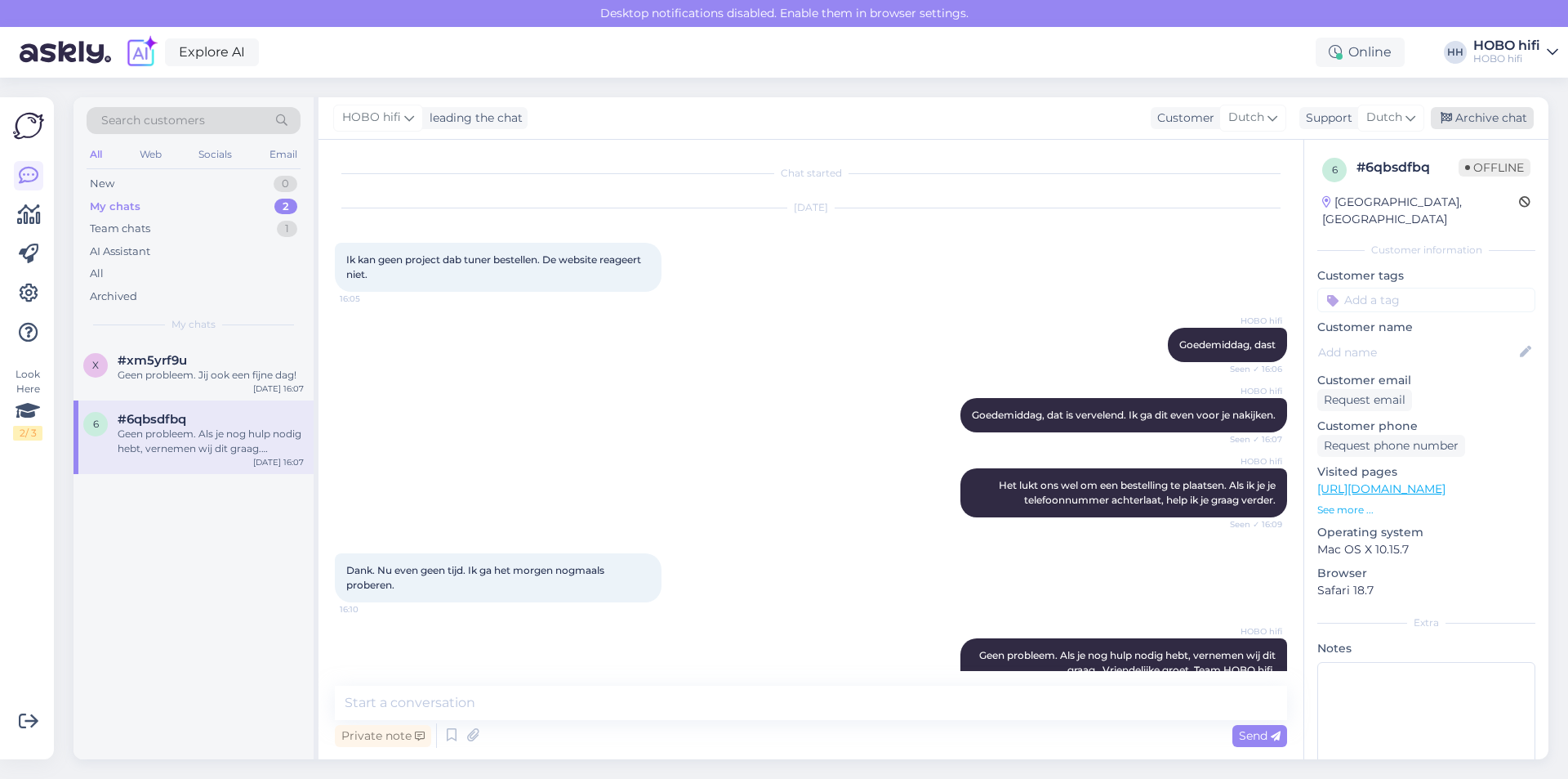
click at [1468, 115] on div "Archive chat" at bounding box center [1482, 118] width 103 height 22
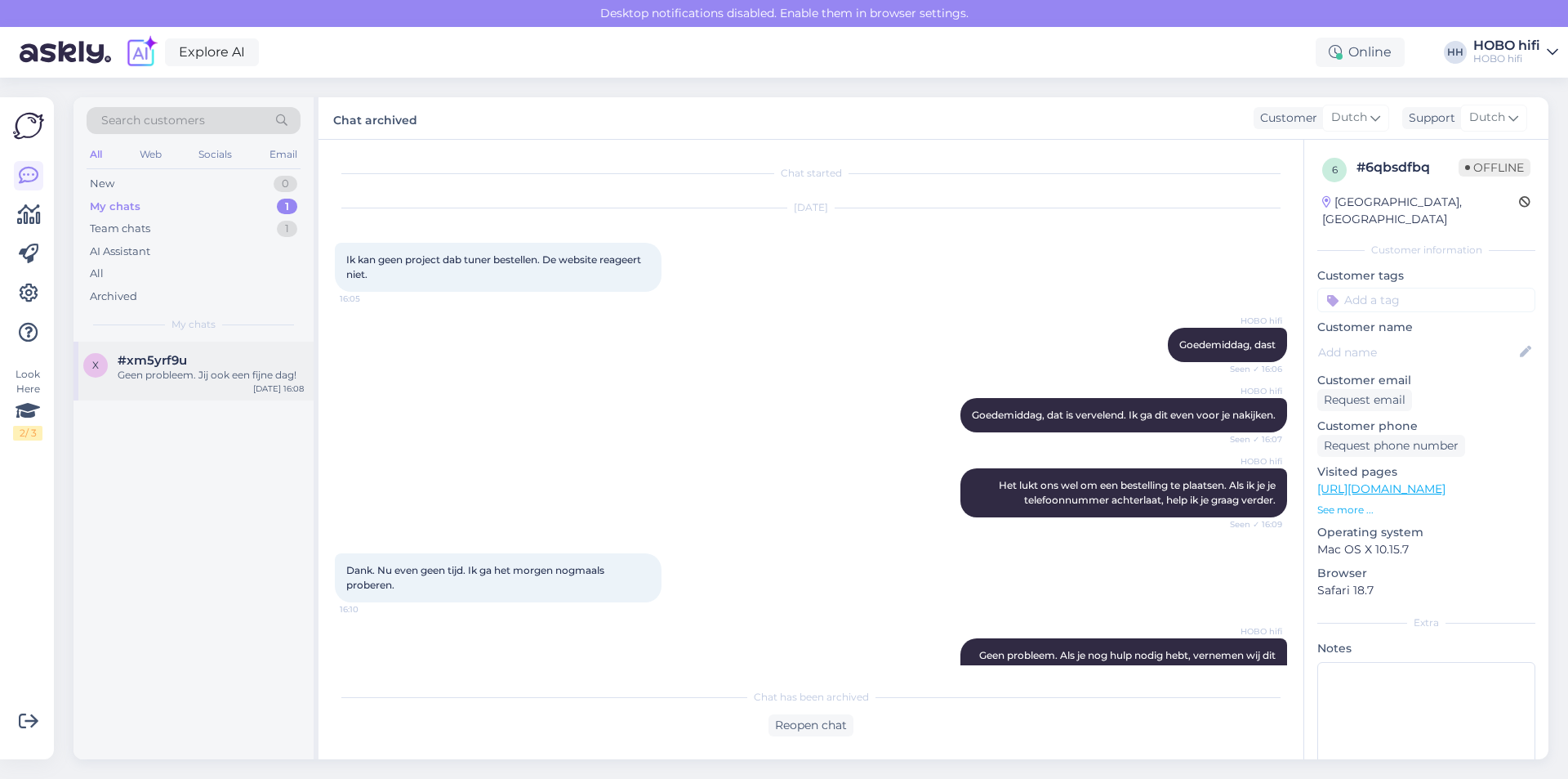
click at [257, 372] on div "Geen probleem. Jij ook een fijne dag!" at bounding box center [210, 375] width 186 height 15
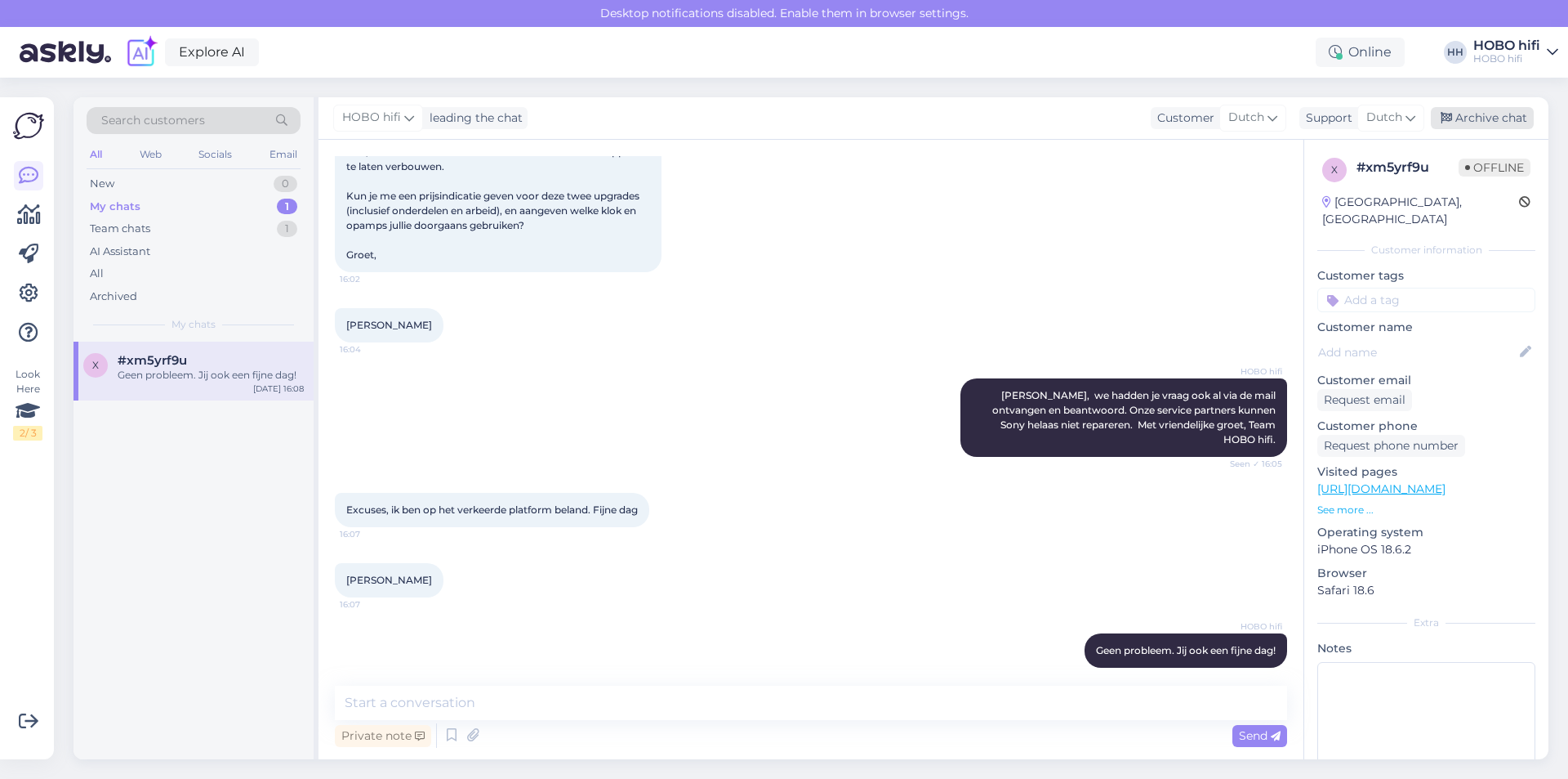
click at [1475, 122] on div "Archive chat" at bounding box center [1482, 118] width 103 height 22
